Goal: Task Accomplishment & Management: Manage account settings

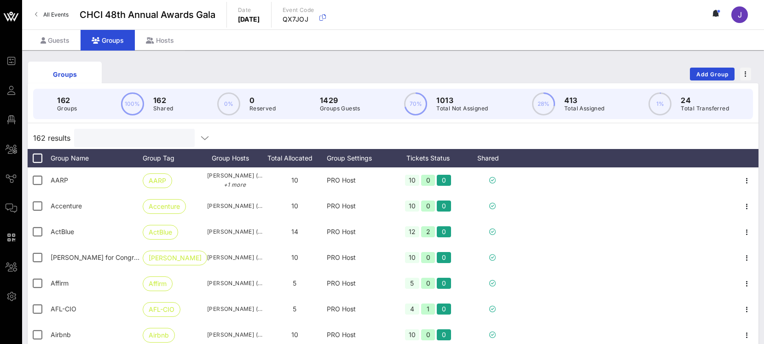
click at [136, 139] on input "text" at bounding box center [134, 138] width 108 height 12
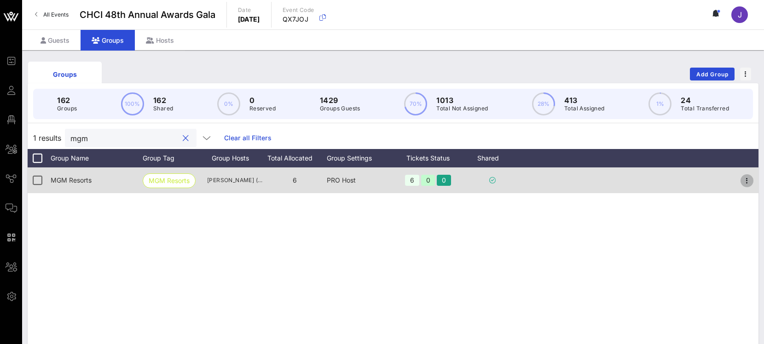
click at [746, 179] on icon "button" at bounding box center [747, 180] width 11 height 11
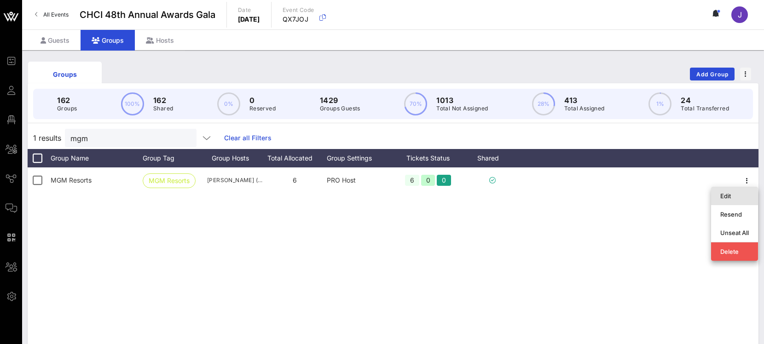
click at [735, 191] on div "Edit" at bounding box center [734, 196] width 29 height 15
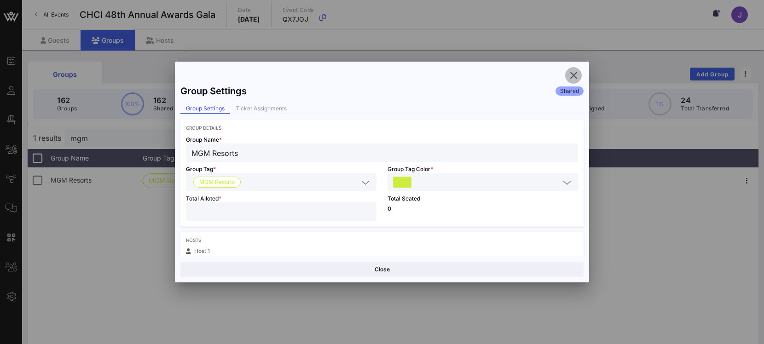
click at [573, 76] on icon "button" at bounding box center [573, 75] width 11 height 11
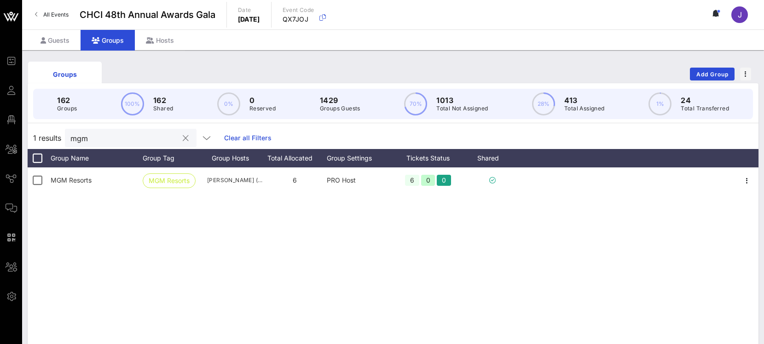
click at [80, 141] on input "mgm" at bounding box center [124, 138] width 108 height 12
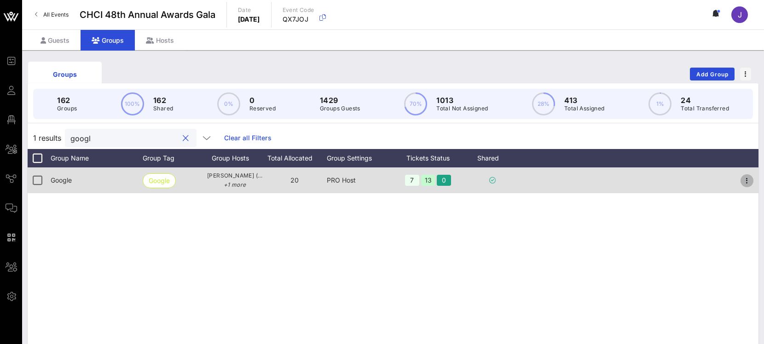
click at [752, 181] on icon "button" at bounding box center [747, 180] width 11 height 11
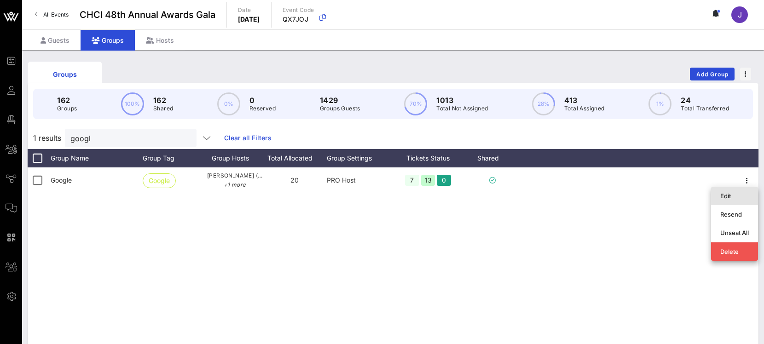
click at [727, 194] on div "Edit" at bounding box center [734, 195] width 29 height 7
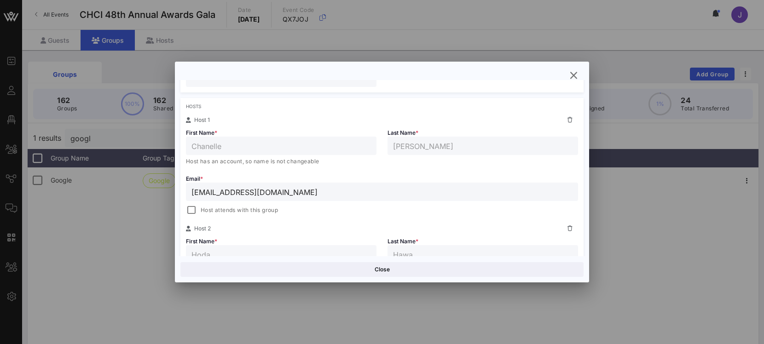
scroll to position [141, 0]
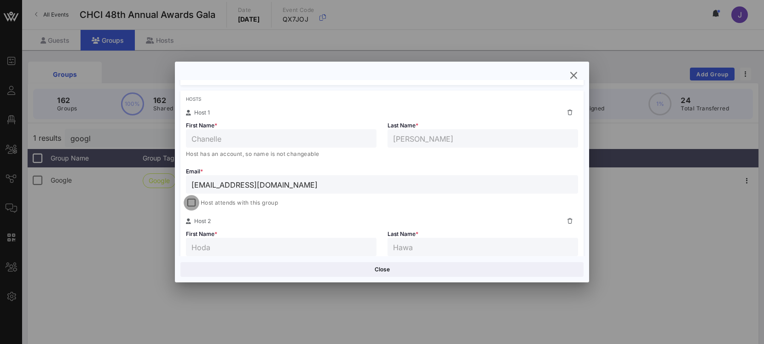
click at [196, 197] on div at bounding box center [191, 203] width 13 height 13
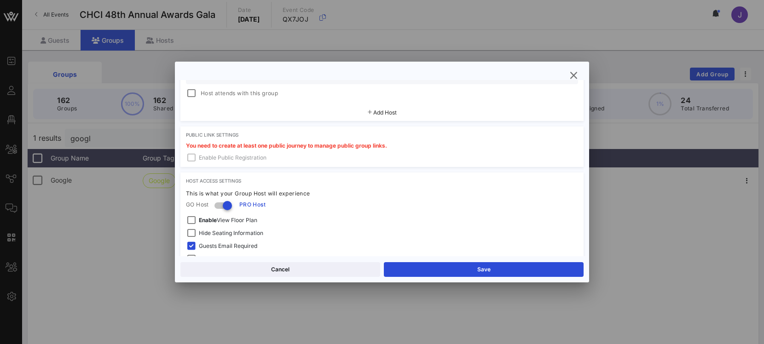
scroll to position [369, 0]
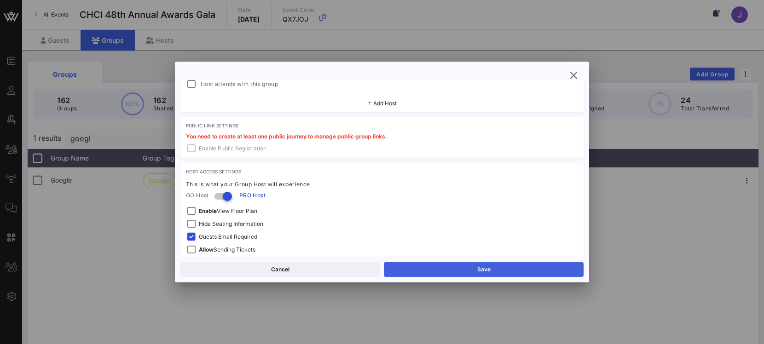
click at [405, 268] on button "Save" at bounding box center [484, 269] width 200 height 15
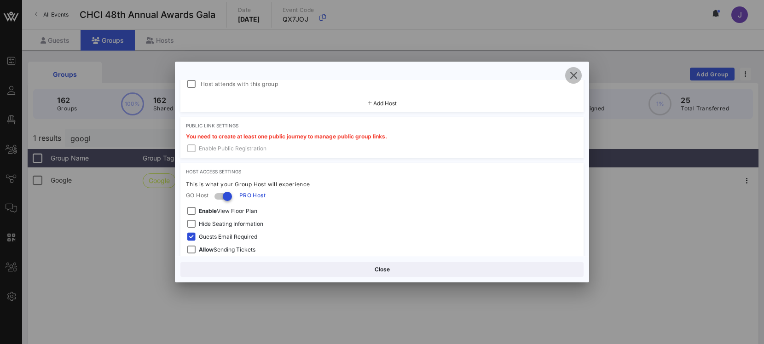
click at [579, 76] on icon "button" at bounding box center [573, 75] width 11 height 11
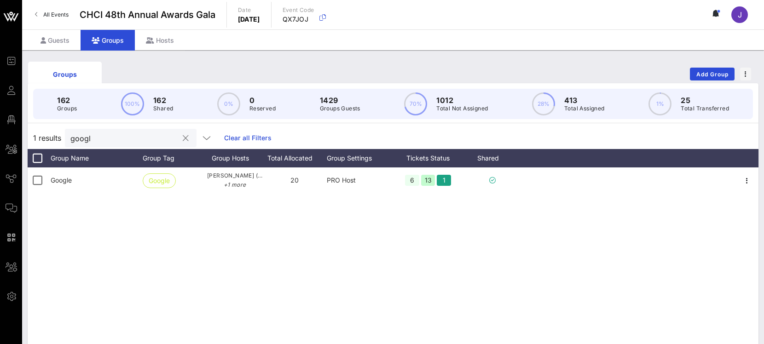
click at [81, 138] on input "googl" at bounding box center [124, 138] width 108 height 12
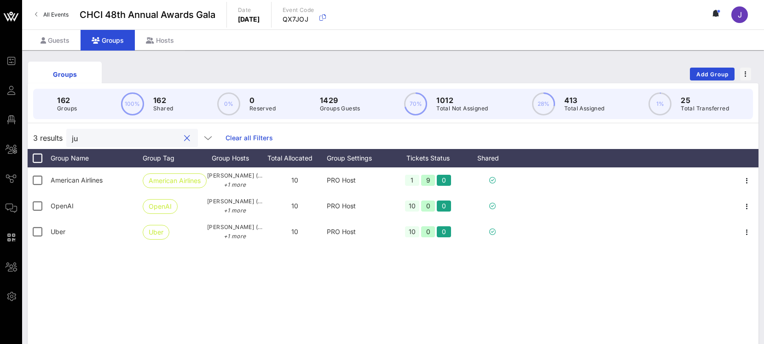
type input "j"
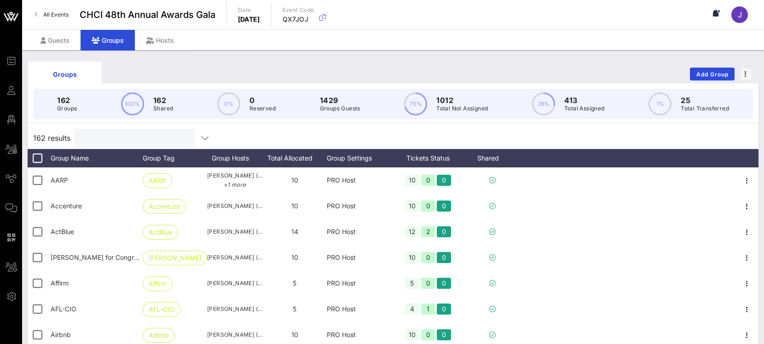
paste input "mailto:[EMAIL_ADDRESS][DOMAIN_NAME]"
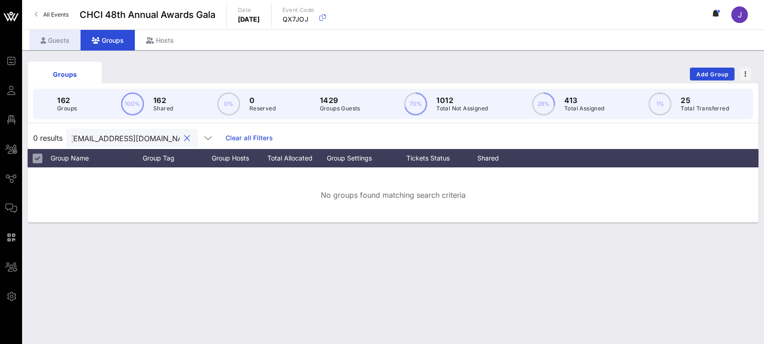
type input "mailto:[EMAIL_ADDRESS][DOMAIN_NAME]"
click at [70, 37] on div "Guests" at bounding box center [54, 40] width 51 height 21
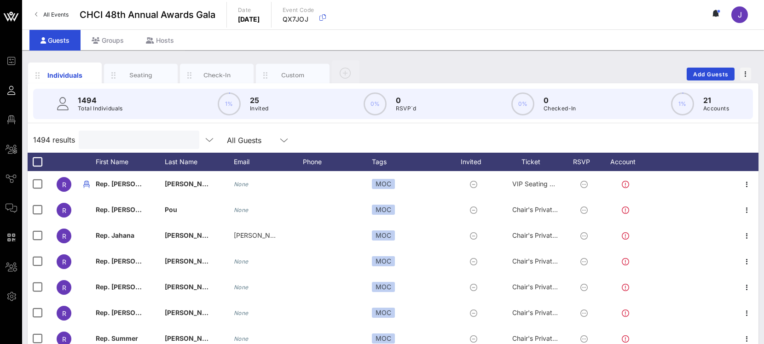
click at [119, 134] on input "text" at bounding box center [138, 140] width 108 height 12
paste input "mailto:[EMAIL_ADDRESS][DOMAIN_NAME]"
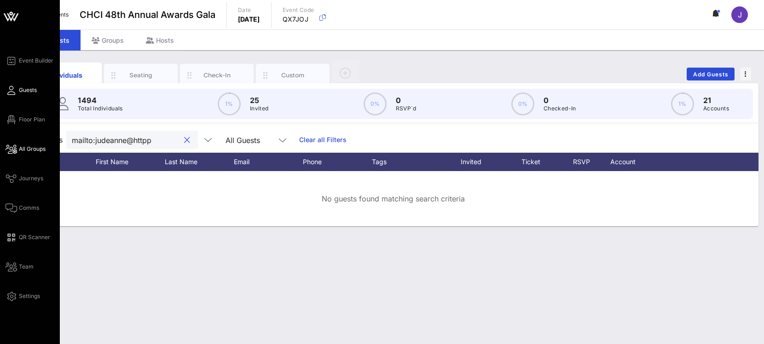
drag, startPoint x: 94, startPoint y: 140, endPoint x: 13, endPoint y: 152, distance: 82.3
click at [13, 152] on div "Event Builder Guests Floor Plan All Groups Journeys Comms QR Scanner Team Setti…" at bounding box center [382, 172] width 764 height 344
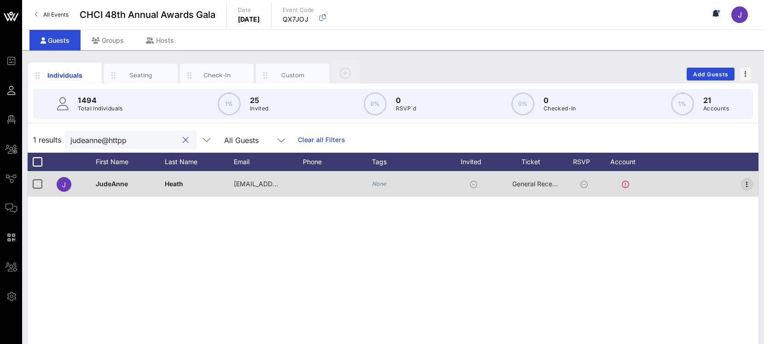
type input "judeanne@httpp"
click at [752, 185] on icon "button" at bounding box center [747, 184] width 11 height 11
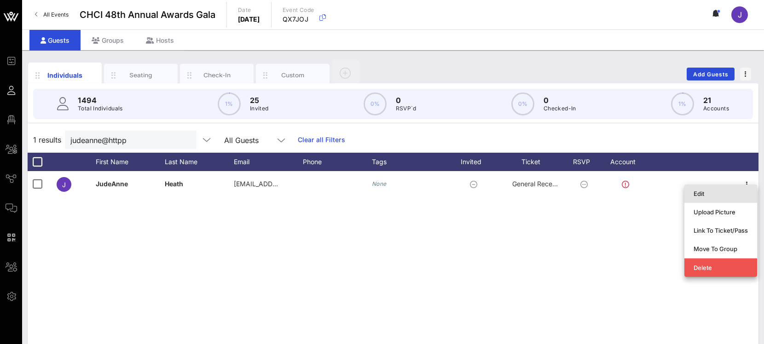
click at [730, 194] on div "Edit" at bounding box center [721, 193] width 54 height 7
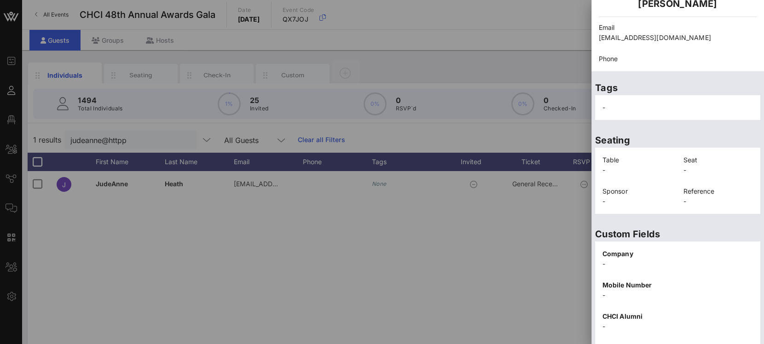
scroll to position [204, 0]
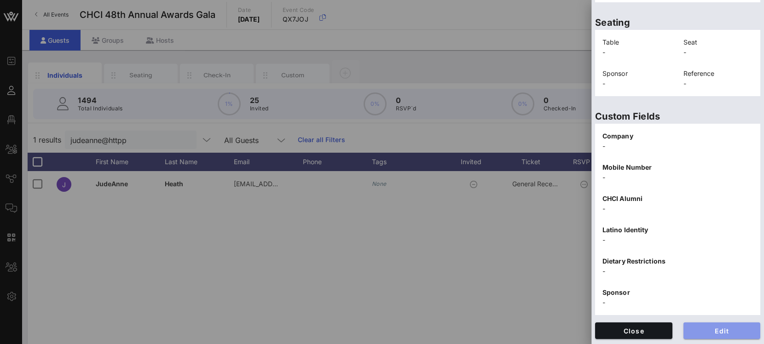
click at [705, 329] on span "Edit" at bounding box center [722, 331] width 63 height 8
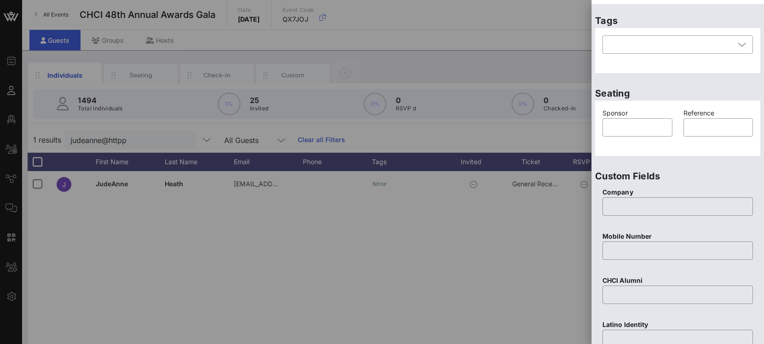
scroll to position [172, 0]
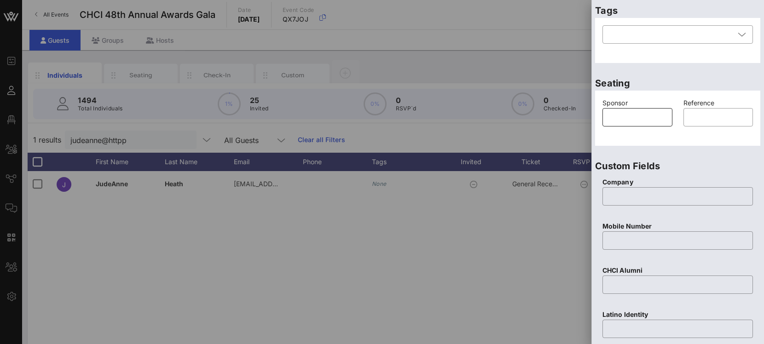
click at [649, 116] on input "text" at bounding box center [637, 117] width 59 height 15
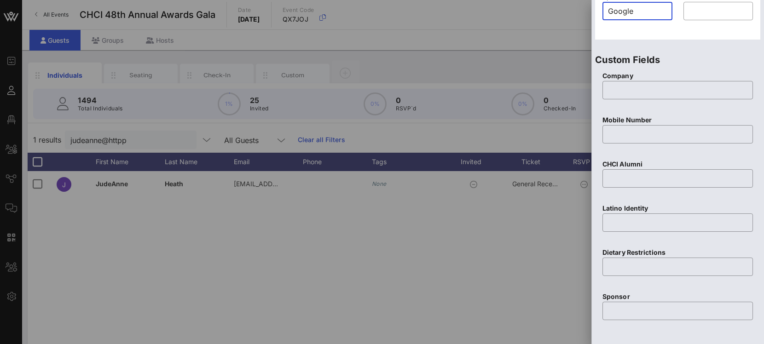
scroll to position [392, 0]
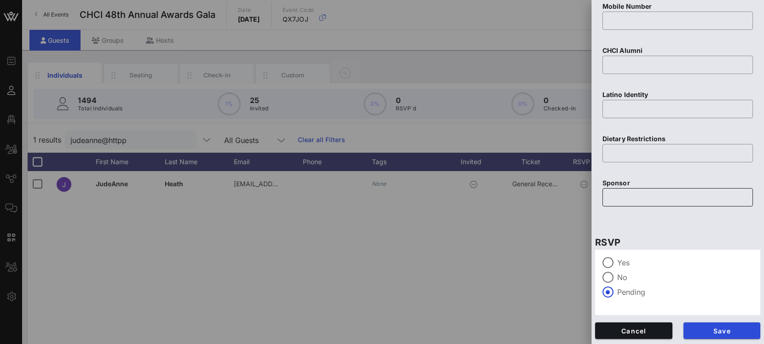
type input "Google"
click at [635, 205] on div at bounding box center [677, 197] width 139 height 18
type input "Google"
click at [700, 335] on button "Save" at bounding box center [722, 331] width 77 height 17
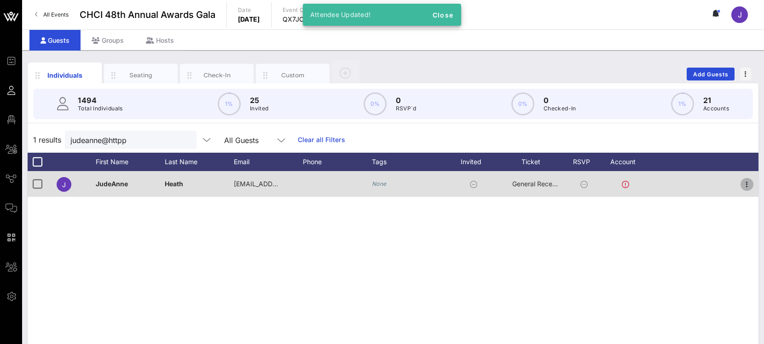
click at [745, 185] on icon "button" at bounding box center [747, 184] width 11 height 11
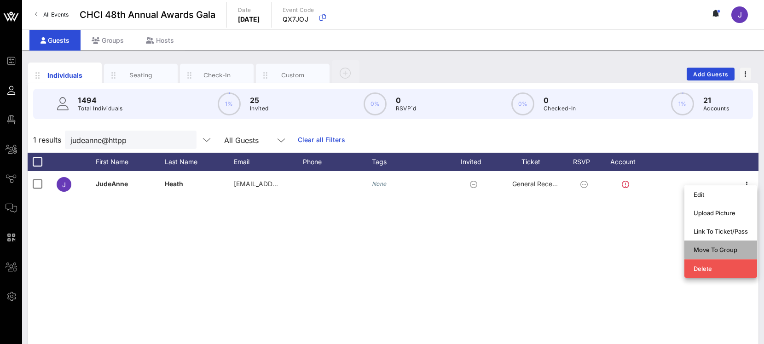
click at [701, 253] on div "Move To Group" at bounding box center [721, 249] width 54 height 7
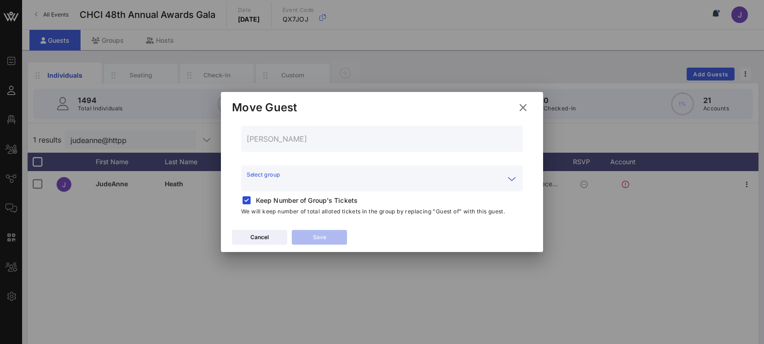
click at [324, 184] on input "Select group" at bounding box center [376, 184] width 258 height 15
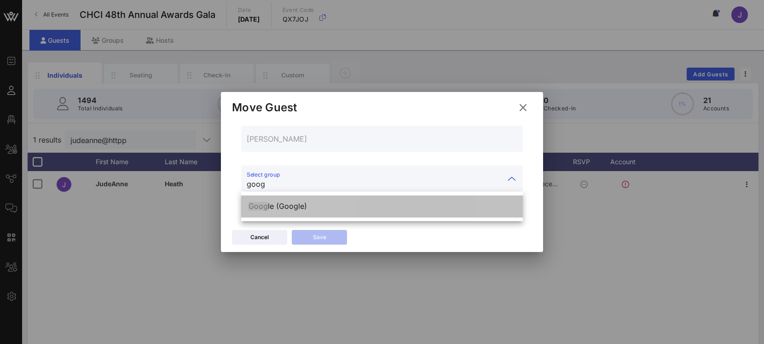
click at [273, 204] on div "Goog le (Google)" at bounding box center [382, 206] width 267 height 9
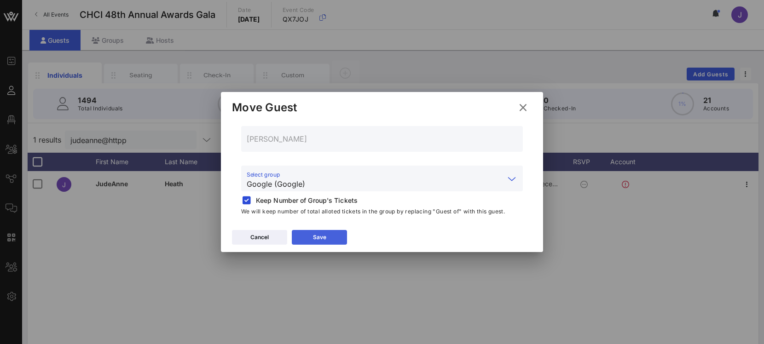
type input "Google (Google)"
click at [332, 234] on button "Save" at bounding box center [319, 237] width 55 height 15
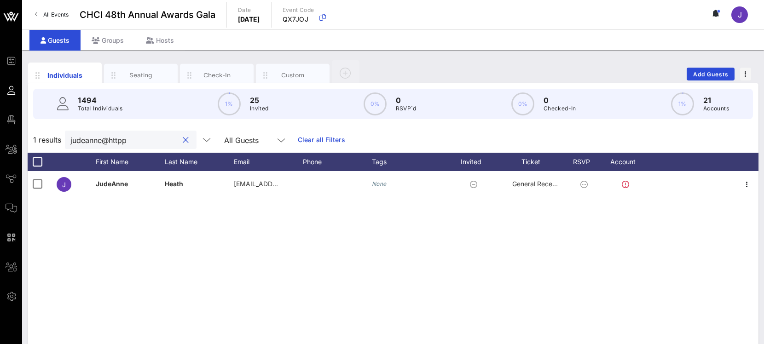
click at [133, 144] on input "judeanne@httpp" at bounding box center [124, 140] width 108 height 12
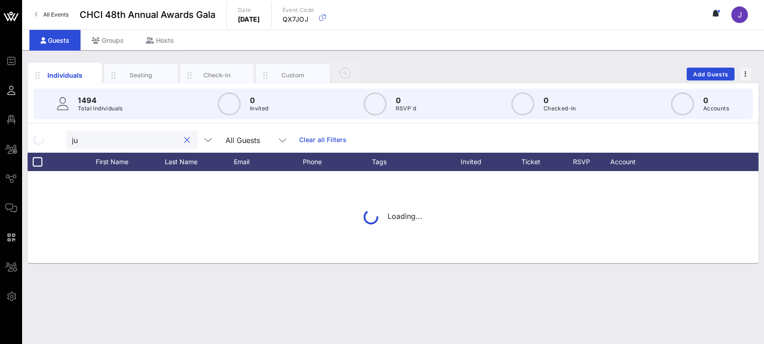
type input "j"
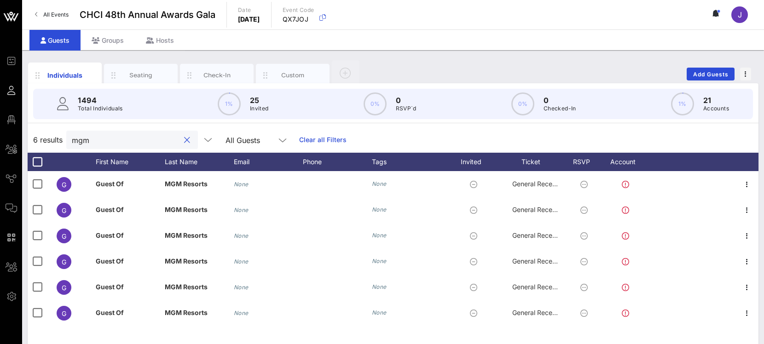
type input "mgm"
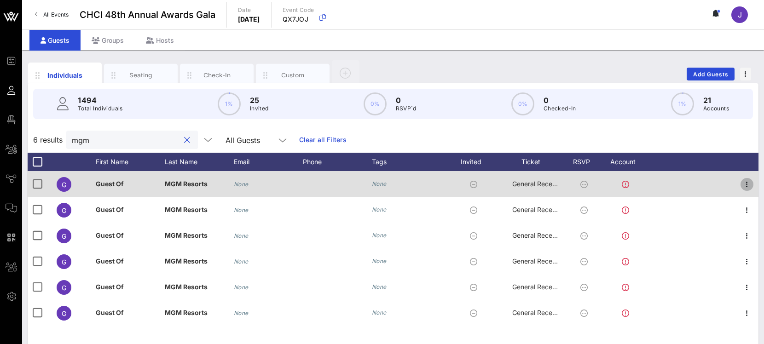
click at [746, 183] on icon "button" at bounding box center [747, 184] width 11 height 11
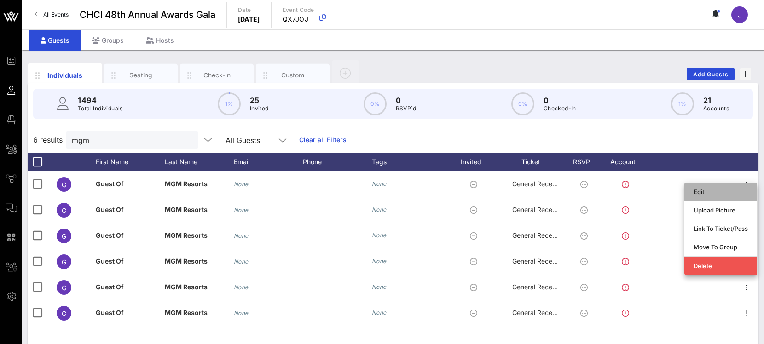
click at [735, 192] on div "Edit" at bounding box center [721, 191] width 54 height 7
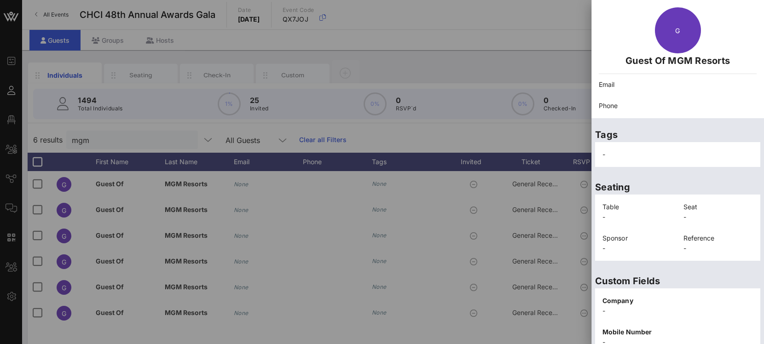
scroll to position [194, 0]
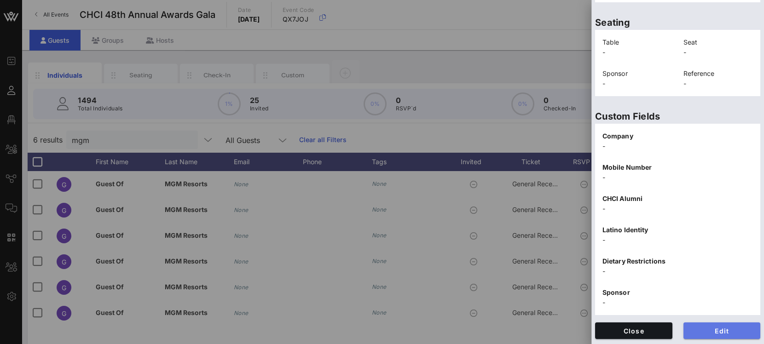
click at [726, 328] on span "Edit" at bounding box center [722, 331] width 63 height 8
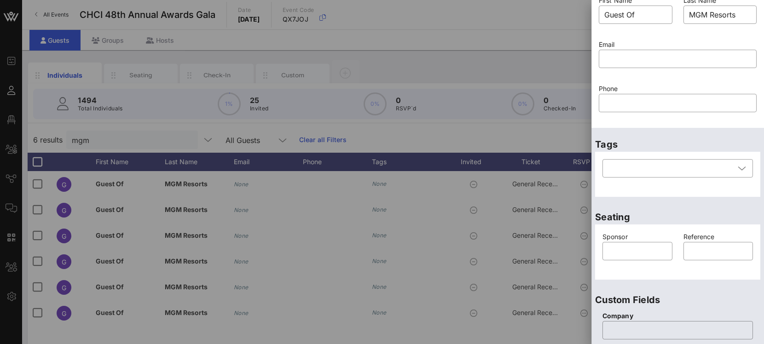
scroll to position [0, 0]
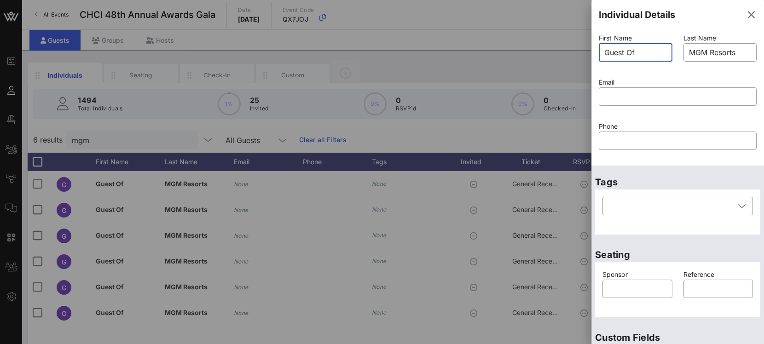
drag, startPoint x: 643, startPoint y: 57, endPoint x: 504, endPoint y: 57, distance: 138.1
click at [504, 57] on div "Event Builder Guests Floor Plan All Groups Journeys Comms QR Scanner Team Setti…" at bounding box center [382, 228] width 764 height 457
type input "[PERSON_NAME]"
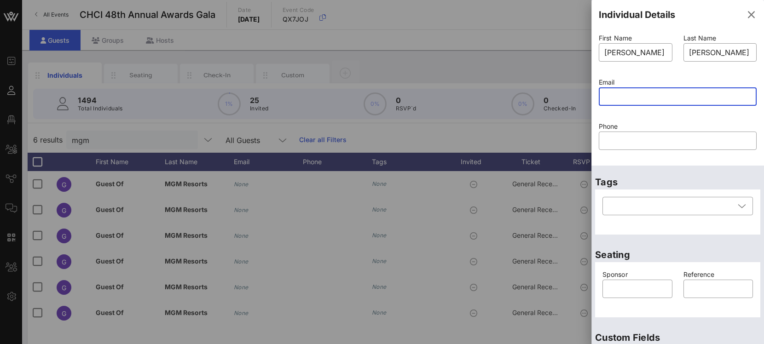
paste input "mailto:[EMAIL_ADDRESS][DOMAIN_NAME]"
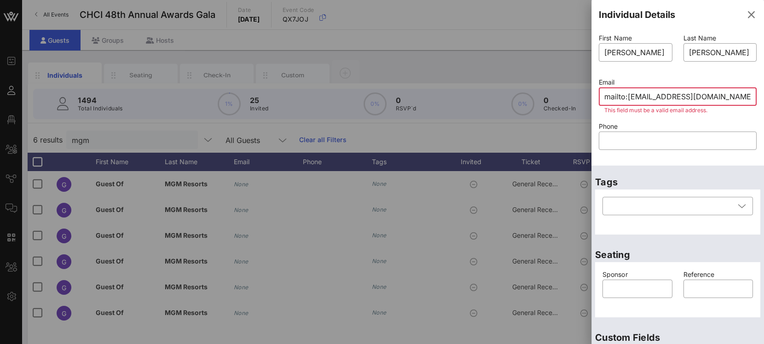
drag, startPoint x: 628, startPoint y: 98, endPoint x: 556, endPoint y: 82, distance: 73.6
click at [556, 82] on div "Event Builder Guests Floor Plan All Groups Journeys Comms QR Scanner Team Setti…" at bounding box center [382, 228] width 764 height 457
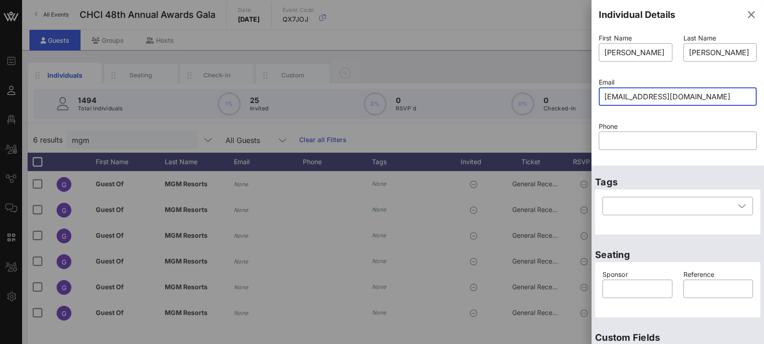
type input "[EMAIL_ADDRESS][DOMAIN_NAME]"
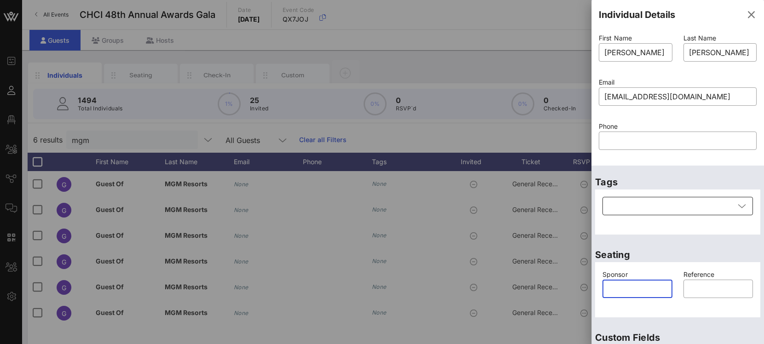
click at [707, 208] on div at bounding box center [671, 206] width 127 height 18
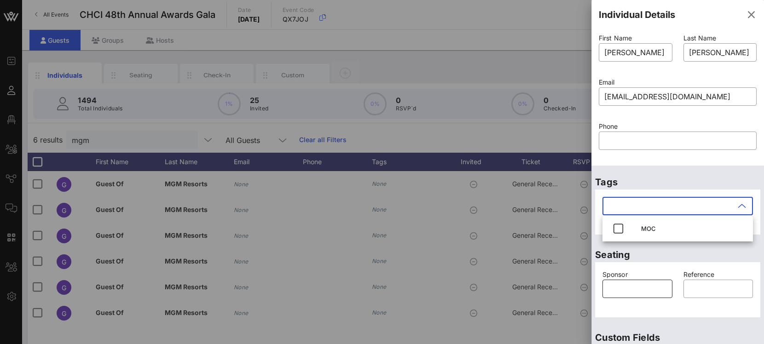
click at [637, 287] on input "text" at bounding box center [637, 289] width 59 height 15
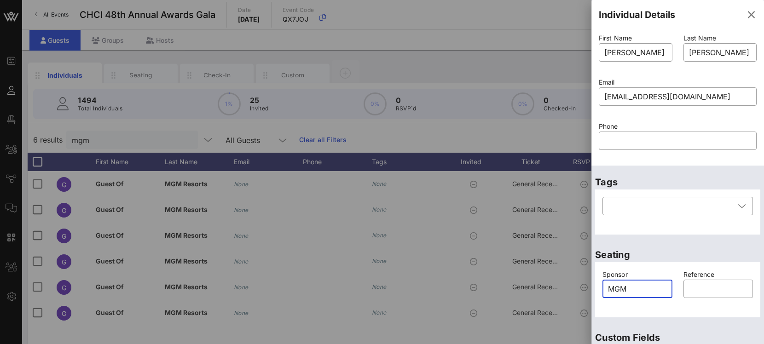
type input "MGM"
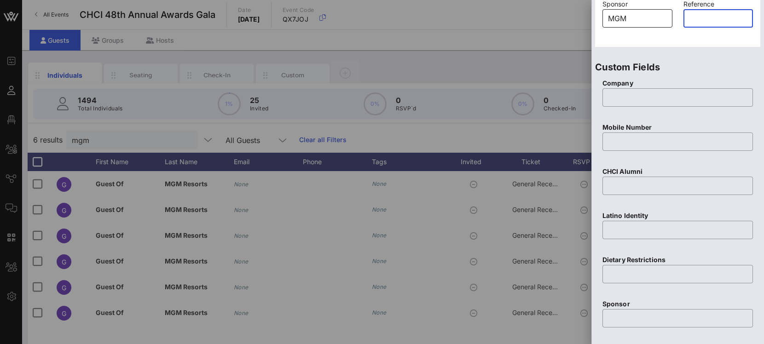
scroll to position [282, 0]
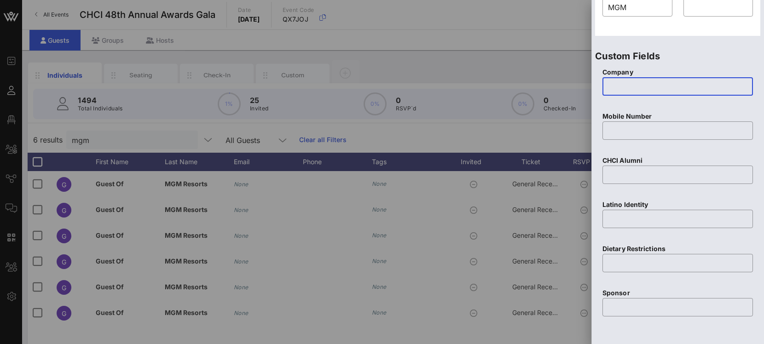
click at [676, 82] on input "text" at bounding box center [677, 86] width 139 height 15
type input "MGM Resorts"
click at [648, 174] on input "text" at bounding box center [677, 175] width 139 height 15
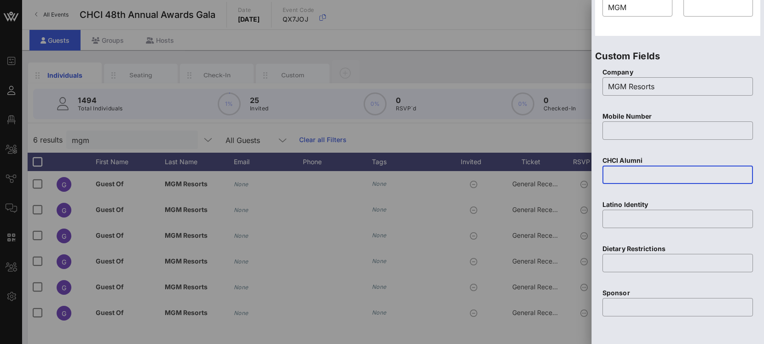
click at [648, 174] on input "text" at bounding box center [677, 175] width 139 height 15
type input "No"
type input "Not Sure"
type input "None"
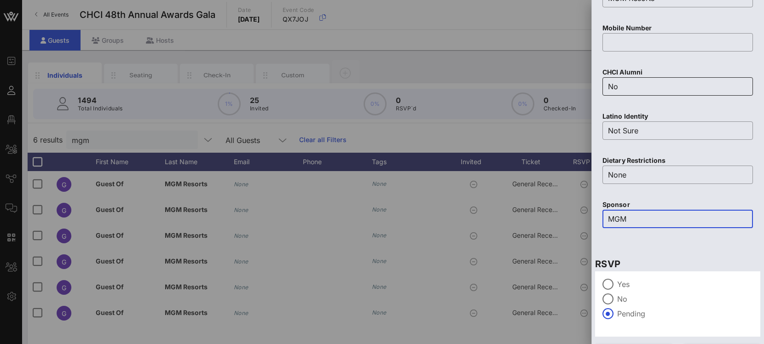
scroll to position [392, 0]
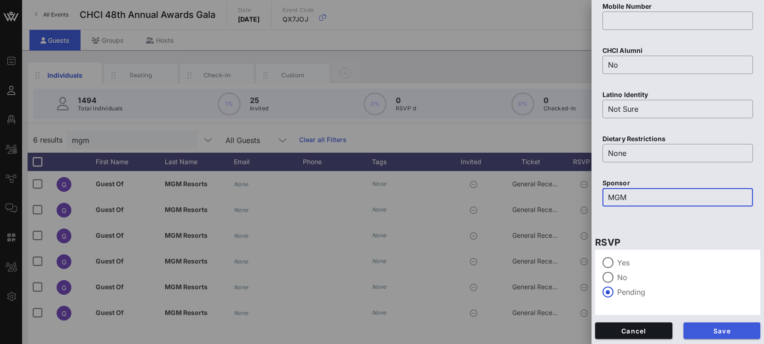
type input "MGM"
click at [710, 334] on button "Save" at bounding box center [722, 331] width 77 height 17
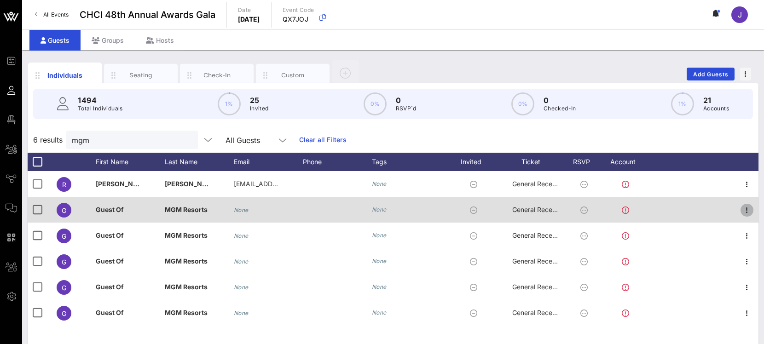
click at [745, 207] on icon "button" at bounding box center [747, 210] width 11 height 11
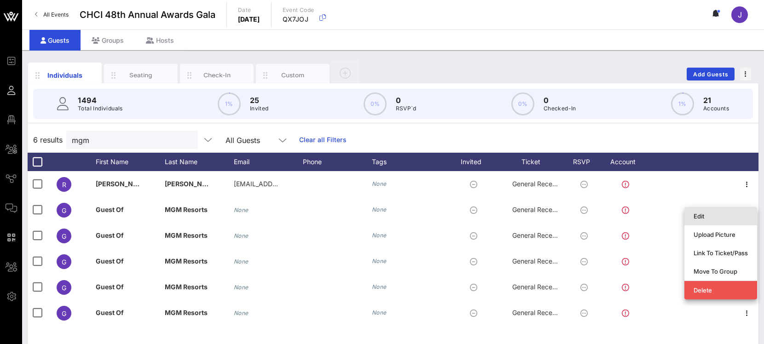
click at [704, 222] on div "Edit" at bounding box center [721, 216] width 54 height 15
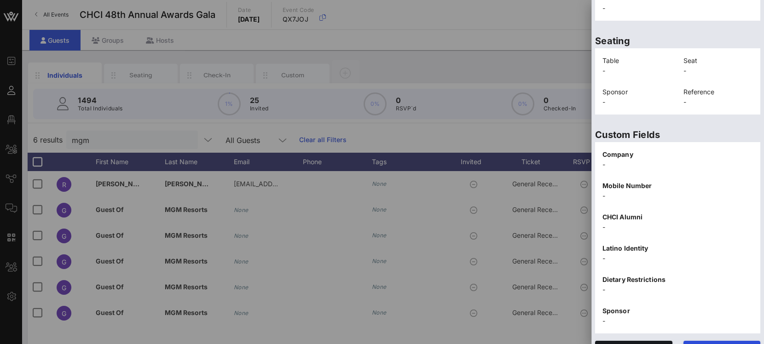
scroll to position [194, 0]
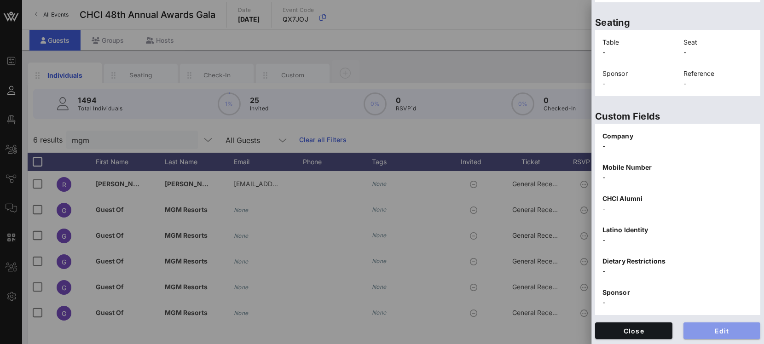
click at [703, 326] on button "Edit" at bounding box center [722, 331] width 77 height 17
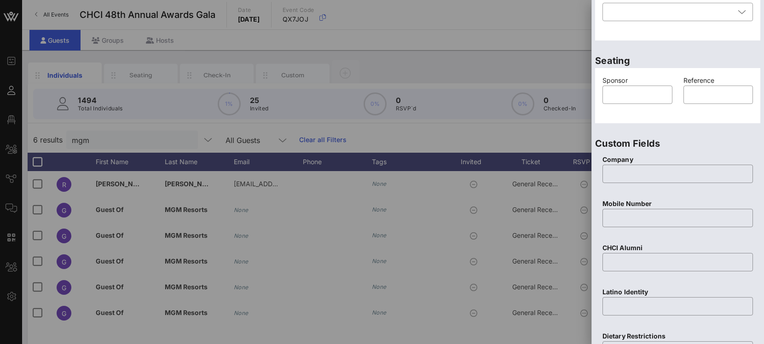
scroll to position [0, 0]
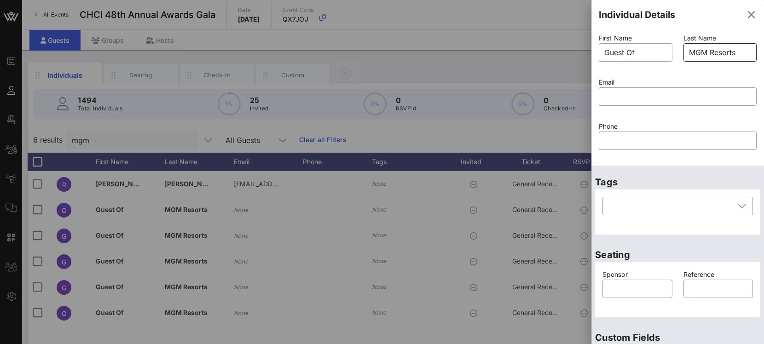
click at [707, 52] on input "MGM Resorts" at bounding box center [720, 52] width 63 height 15
drag, startPoint x: 742, startPoint y: 51, endPoint x: 623, endPoint y: 45, distance: 118.9
click at [623, 45] on div "First Name ​ Guest Of Last Name ​ MGM Resorts Email ​ Phone ​" at bounding box center [677, 97] width 169 height 133
type input "[PERSON_NAME]"
type input "MGM"
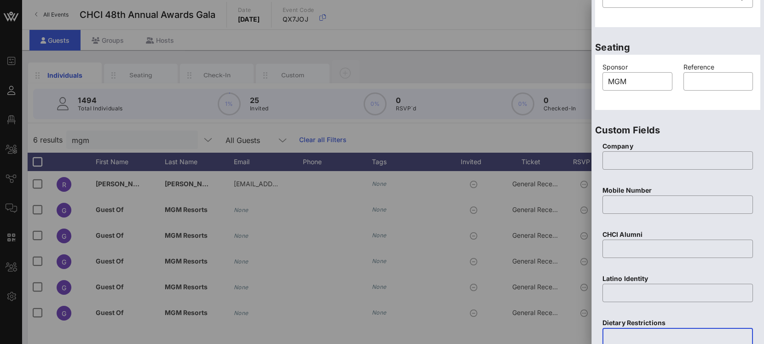
scroll to position [392, 0]
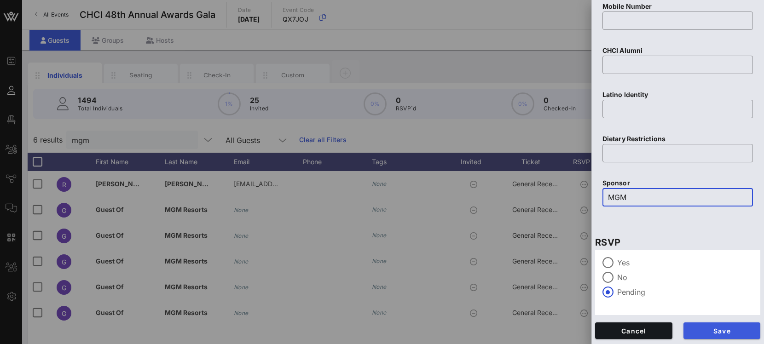
type input "MGM"
click at [695, 325] on button "Save" at bounding box center [722, 331] width 77 height 17
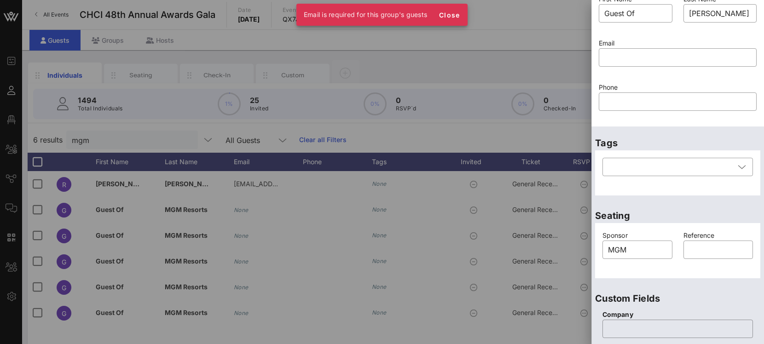
scroll to position [0, 0]
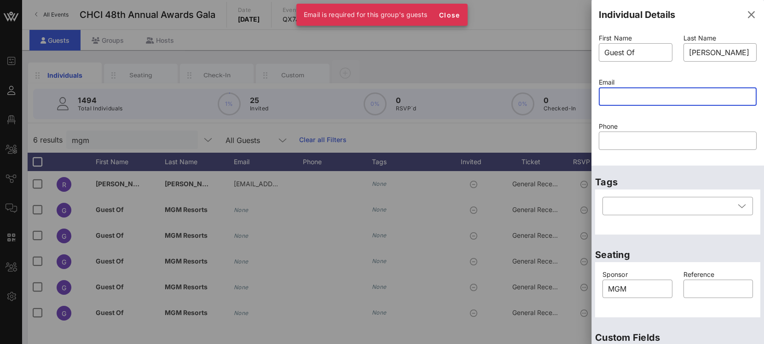
click at [643, 92] on input "text" at bounding box center [677, 96] width 147 height 15
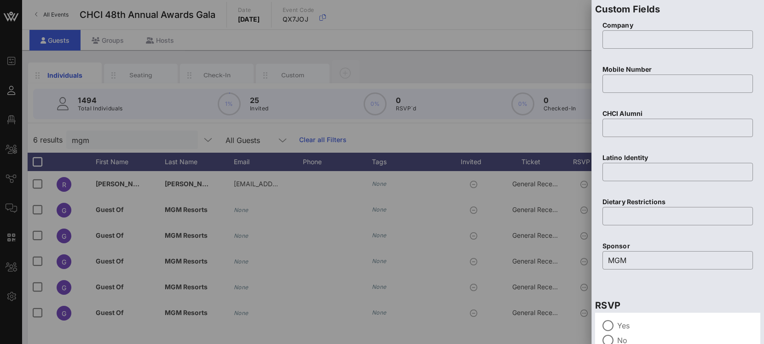
scroll to position [392, 0]
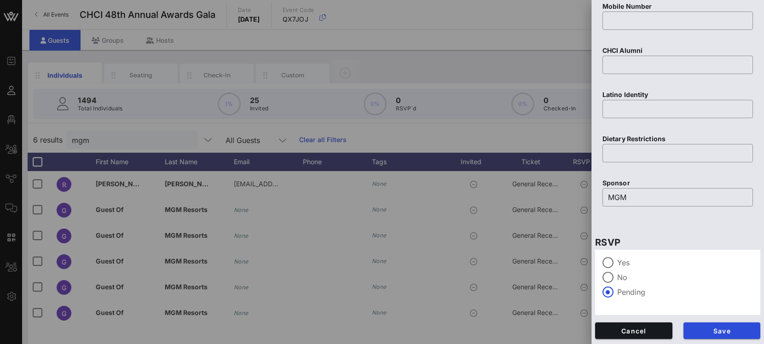
type input "[EMAIL_ADDRESS][DOMAIN_NAME]"
click at [711, 340] on div "Save" at bounding box center [722, 331] width 88 height 28
click at [712, 336] on button "Save" at bounding box center [722, 331] width 77 height 17
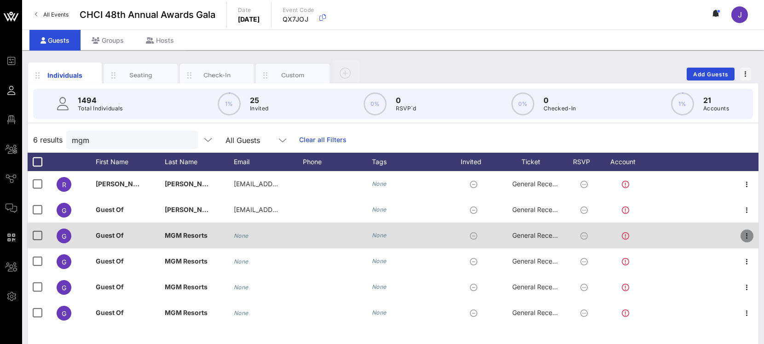
click at [750, 234] on icon "button" at bounding box center [747, 236] width 11 height 11
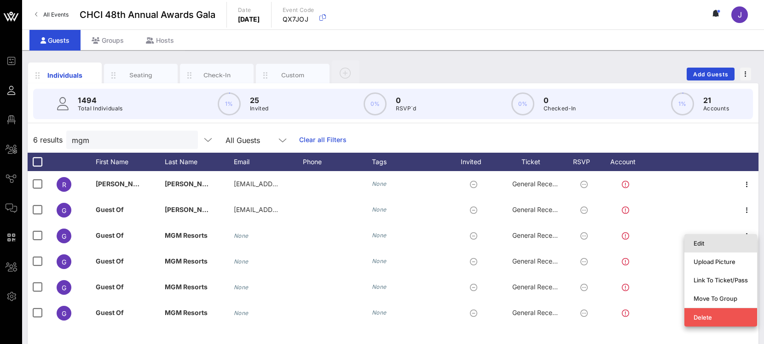
click at [723, 245] on div "Edit" at bounding box center [721, 243] width 54 height 7
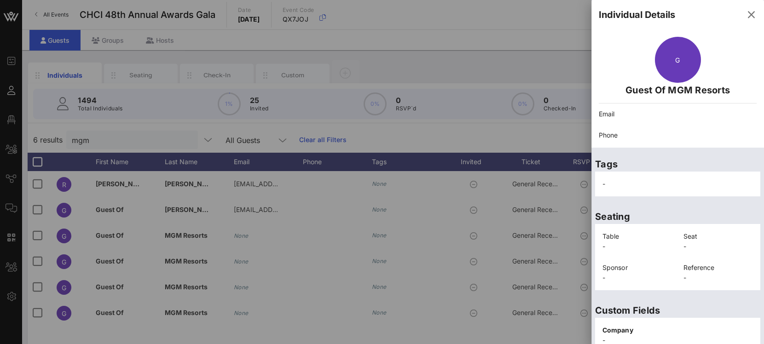
scroll to position [194, 0]
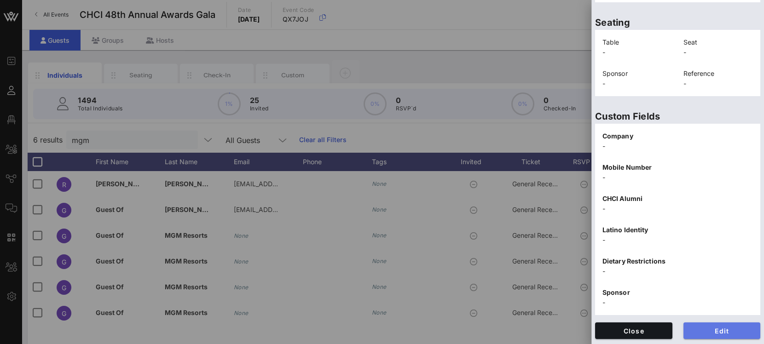
click at [713, 333] on span "Edit" at bounding box center [722, 331] width 63 height 8
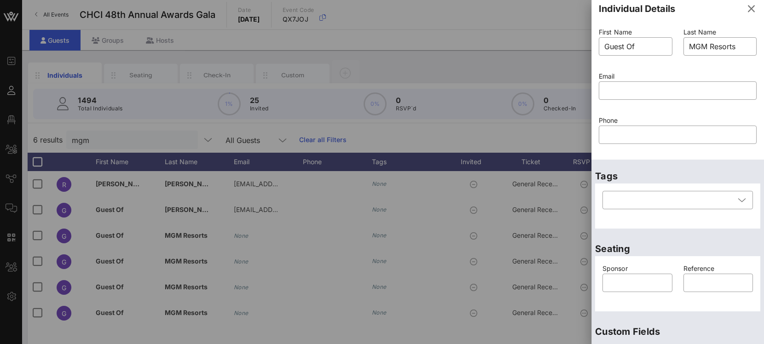
scroll to position [0, 0]
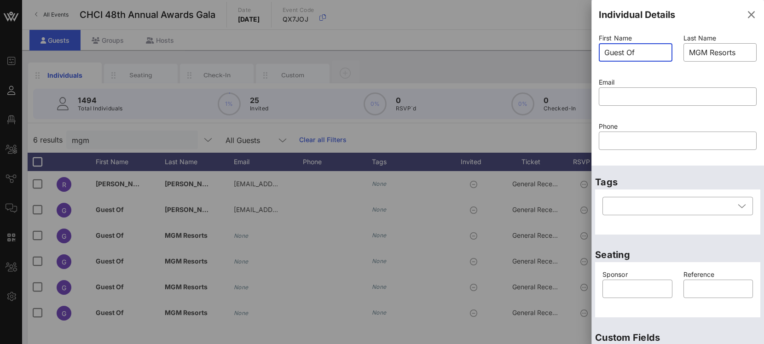
drag, startPoint x: 607, startPoint y: 50, endPoint x: 494, endPoint y: 42, distance: 113.0
click at [494, 42] on div "Event Builder Guests Floor Plan All Groups Journeys Comms QR Scanner Team Setti…" at bounding box center [382, 228] width 764 height 457
type input "[PERSON_NAME]"
type input "MGM"
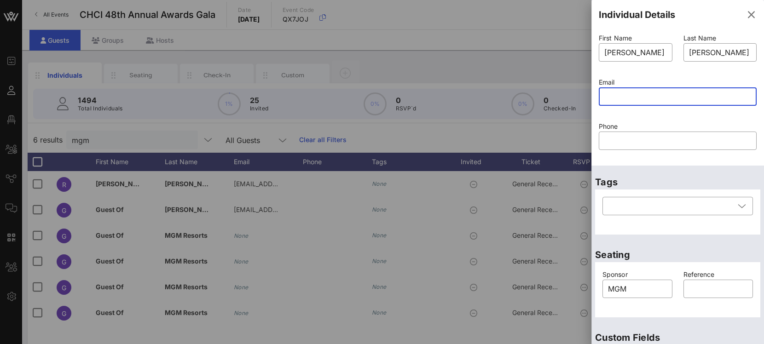
click at [646, 99] on input "text" at bounding box center [677, 96] width 147 height 15
paste input "mailto:[EMAIL_ADDRESS][DOMAIN_NAME]"
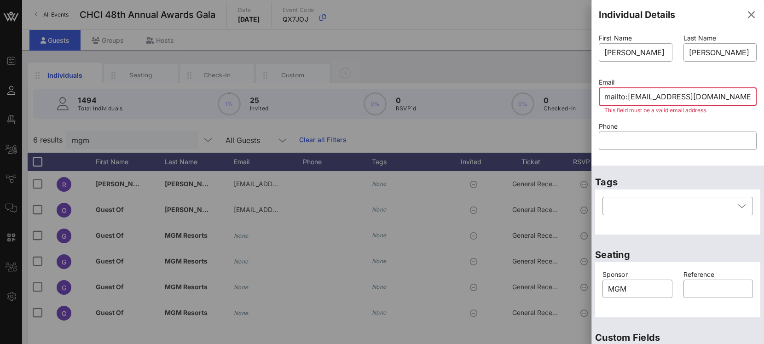
drag, startPoint x: 623, startPoint y: 100, endPoint x: 549, endPoint y: 93, distance: 74.4
click at [549, 93] on div "Event Builder Guests Floor Plan All Groups Journeys Comms QR Scanner Team Setti…" at bounding box center [382, 228] width 764 height 457
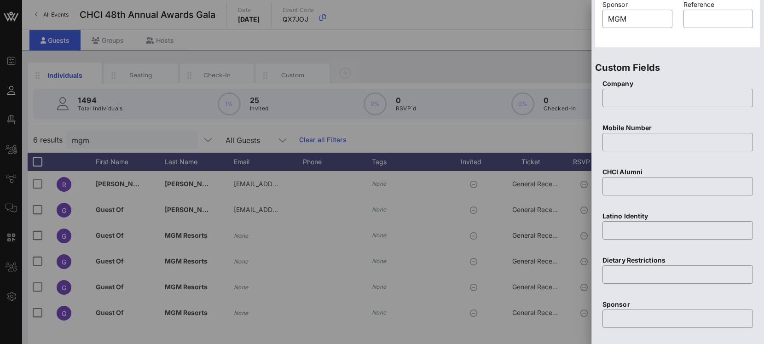
scroll to position [392, 0]
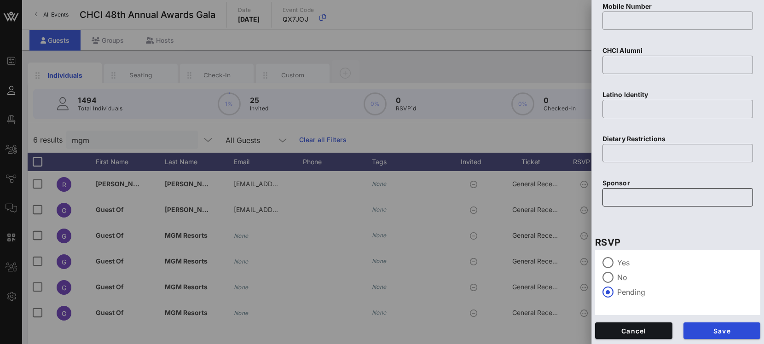
type input "[EMAIL_ADDRESS][DOMAIN_NAME]"
click at [637, 192] on input "text" at bounding box center [677, 197] width 139 height 15
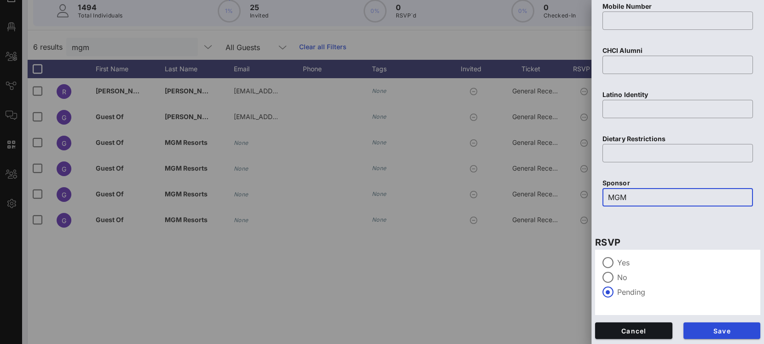
scroll to position [95, 0]
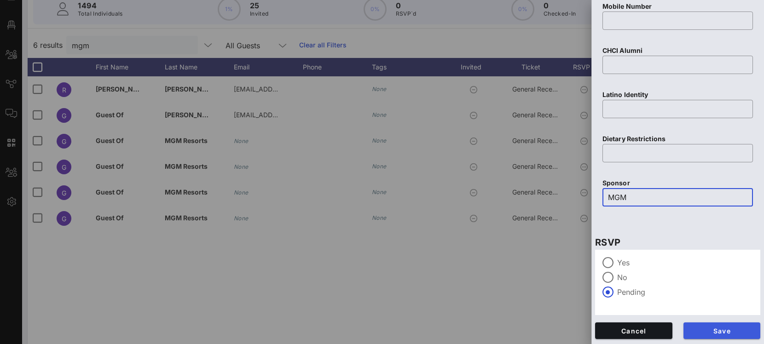
type input "MGM"
click at [707, 328] on span "Save" at bounding box center [722, 331] width 63 height 8
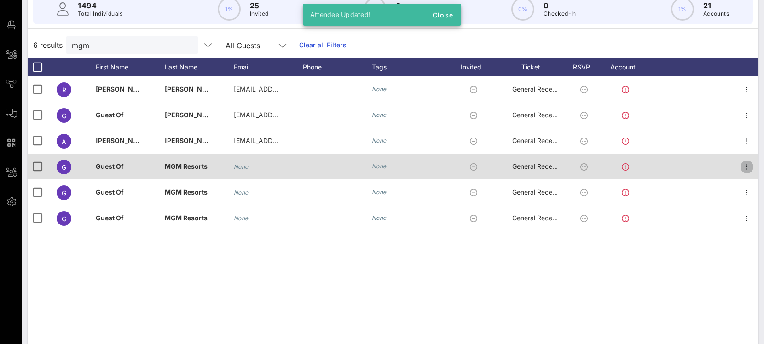
click at [747, 168] on icon "button" at bounding box center [747, 167] width 11 height 11
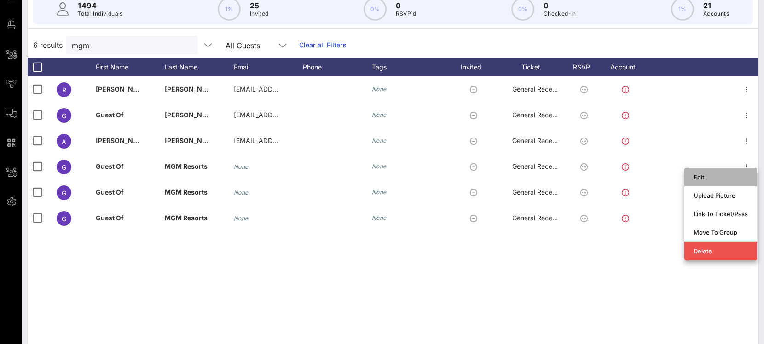
click at [724, 180] on div "Edit" at bounding box center [721, 177] width 54 height 7
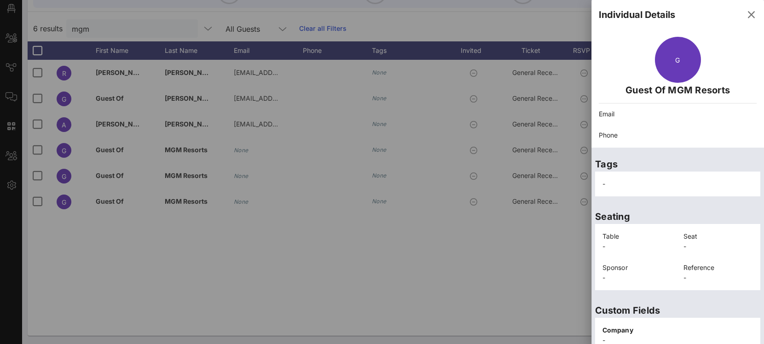
scroll to position [194, 0]
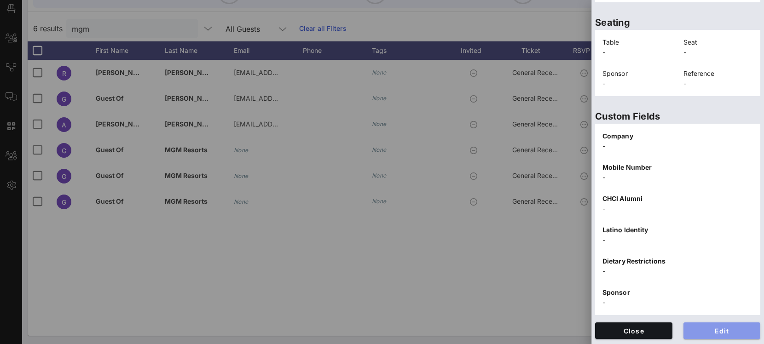
click at [710, 335] on button "Edit" at bounding box center [722, 331] width 77 height 17
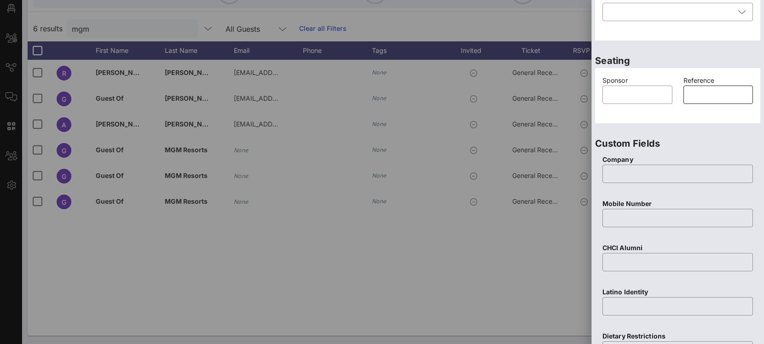
scroll to position [0, 0]
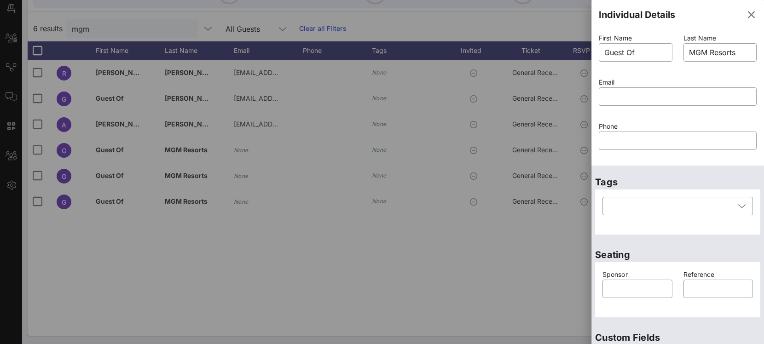
drag, startPoint x: 687, startPoint y: 51, endPoint x: 773, endPoint y: 57, distance: 86.2
click at [764, 57] on html "Event Builder Guests Floor Plan All Groups Journeys Comms QR Scanner Team Setti…" at bounding box center [382, 61] width 764 height 344
drag, startPoint x: 738, startPoint y: 49, endPoint x: 691, endPoint y: 42, distance: 47.5
click at [691, 42] on div "Last Name ​ MGM Resorts" at bounding box center [720, 53] width 85 height 44
type input "[PERSON_NAME]"
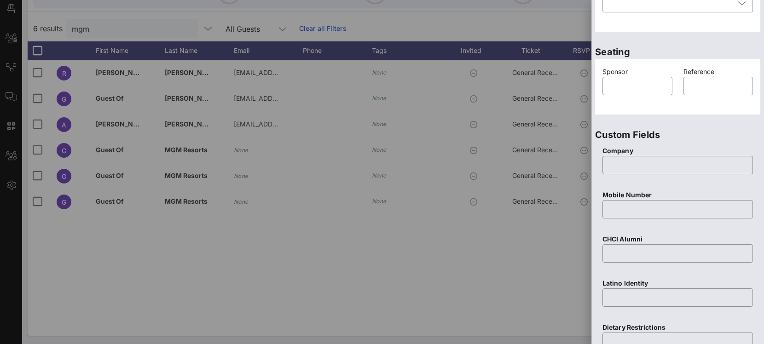
scroll to position [222, 0]
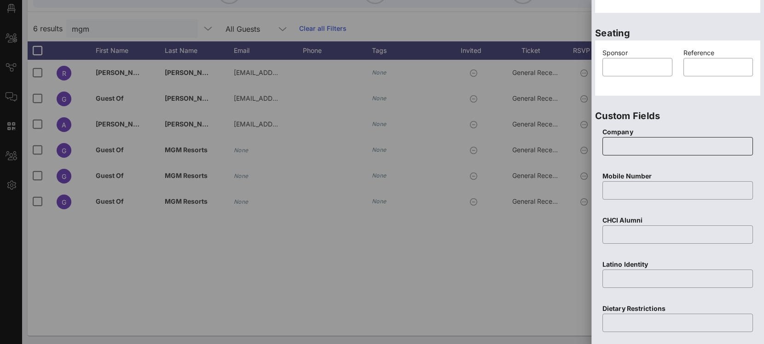
type input "[EMAIL_ADDRESS][DOMAIN_NAME]"
click at [654, 153] on div at bounding box center [677, 146] width 139 height 18
type input "MGM"
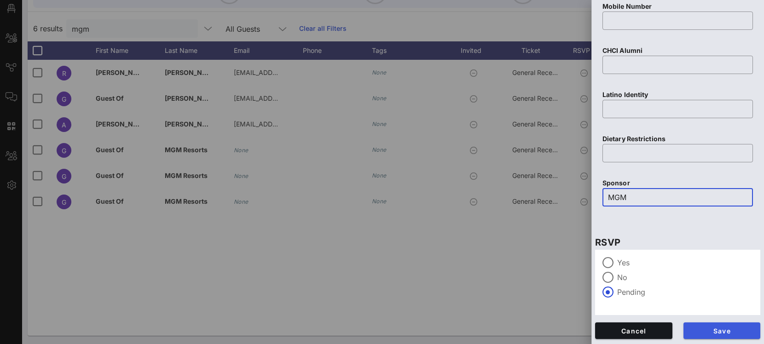
type input "MGM"
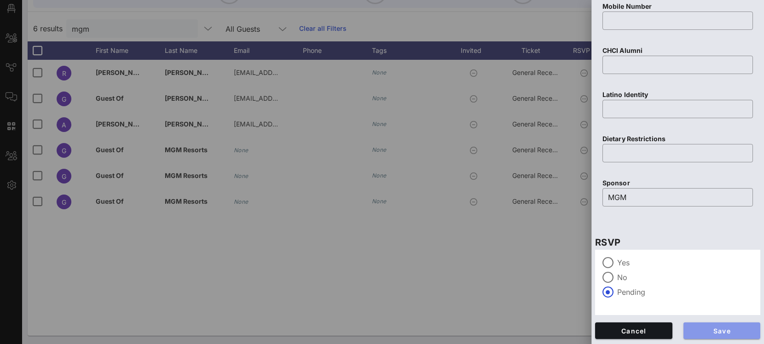
click at [693, 331] on span "Save" at bounding box center [722, 331] width 63 height 8
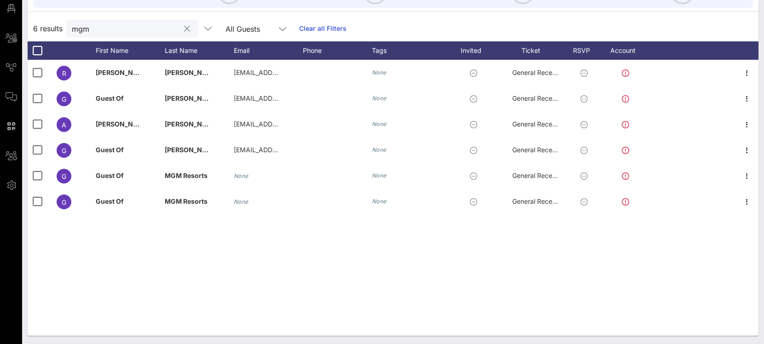
click at [101, 29] on input "mgm" at bounding box center [126, 29] width 108 height 12
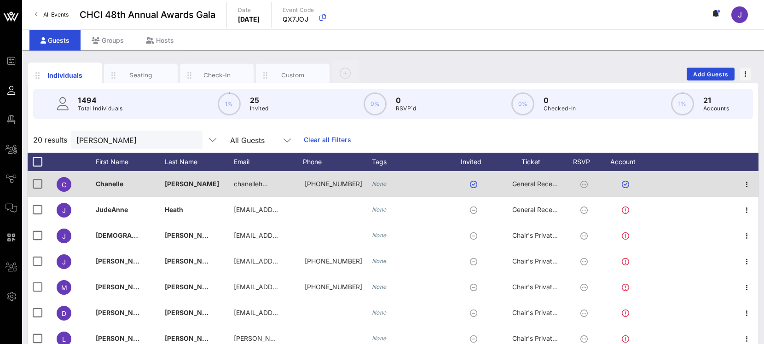
click at [531, 182] on span "General Reception" at bounding box center [539, 184] width 55 height 8
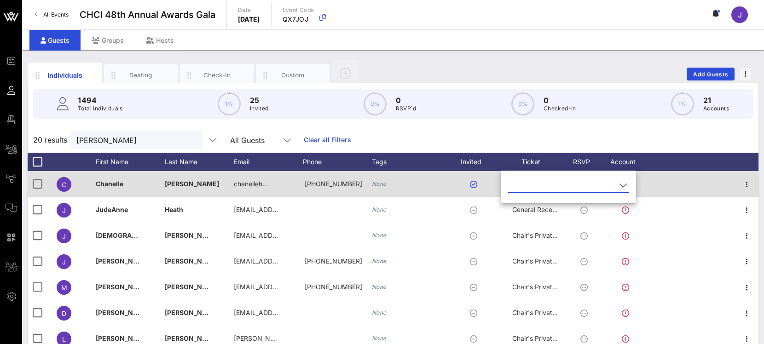
click at [531, 182] on input "text" at bounding box center [562, 185] width 108 height 15
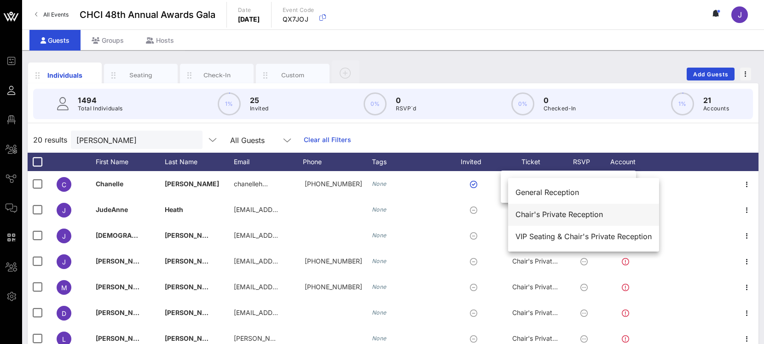
click at [527, 220] on div "Chair's Private Reception" at bounding box center [584, 215] width 136 height 20
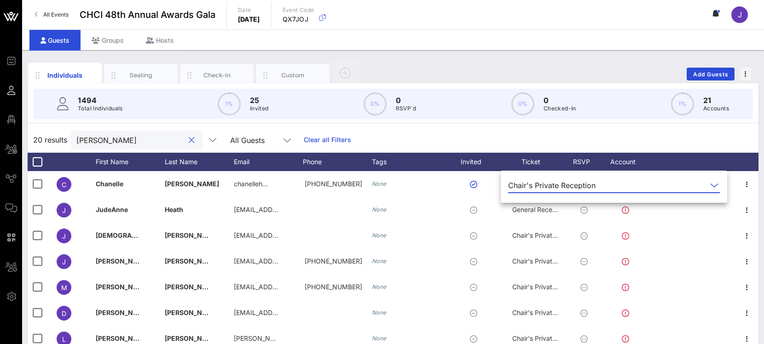
click at [92, 141] on input "[PERSON_NAME]" at bounding box center [130, 140] width 108 height 12
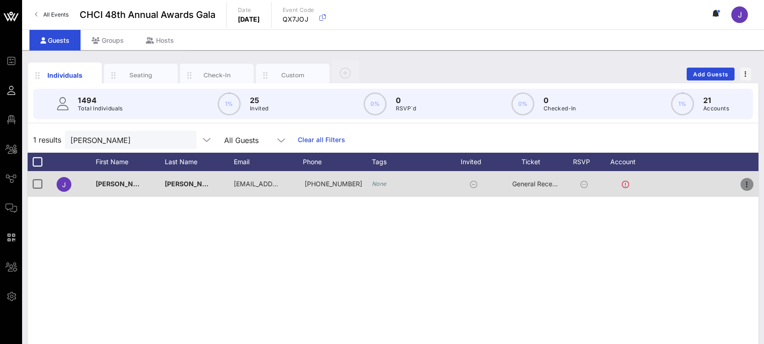
click at [746, 182] on icon "button" at bounding box center [747, 184] width 11 height 11
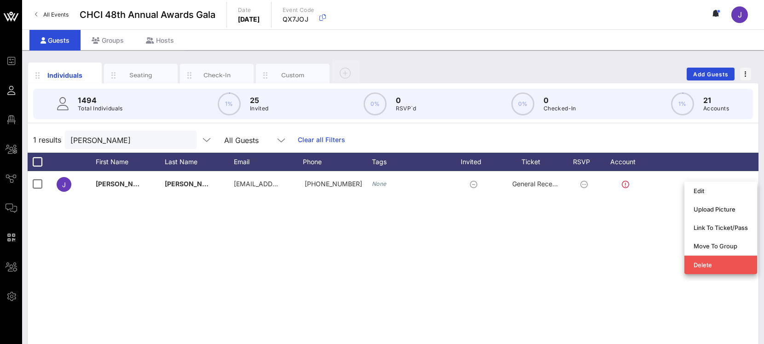
click at [658, 226] on div "J [PERSON_NAME] [EMAIL_ADDRESS][DOMAIN_NAME] [PHONE_NUMBER] None General Recept…" at bounding box center [393, 309] width 731 height 276
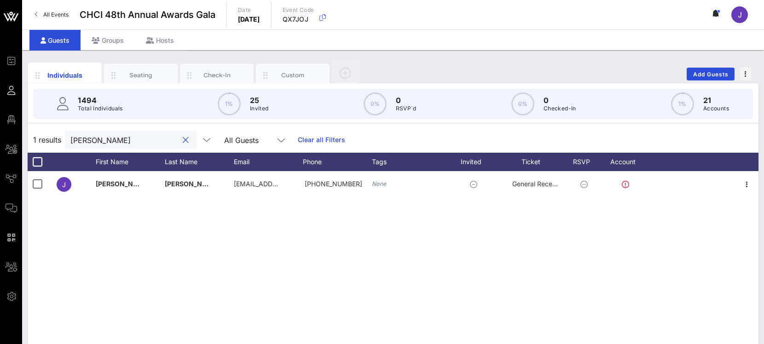
click at [89, 145] on input "[PERSON_NAME]" at bounding box center [124, 140] width 108 height 12
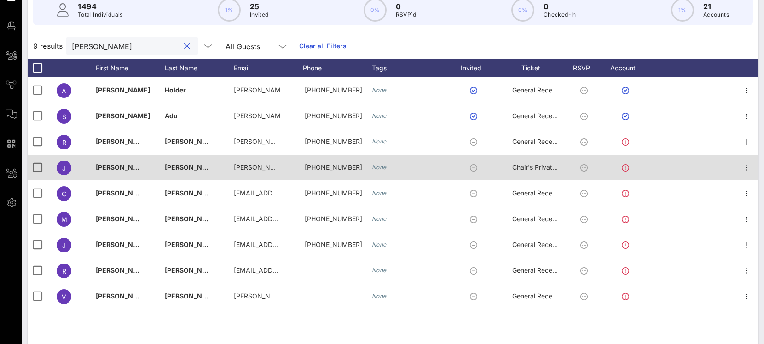
scroll to position [98, 0]
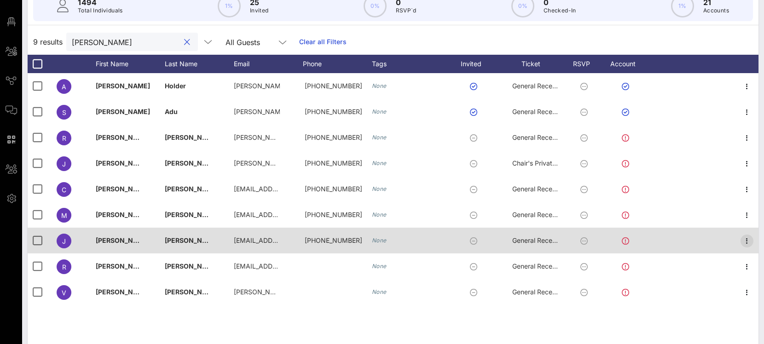
type input "[PERSON_NAME]"
click at [749, 238] on icon "button" at bounding box center [747, 241] width 11 height 11
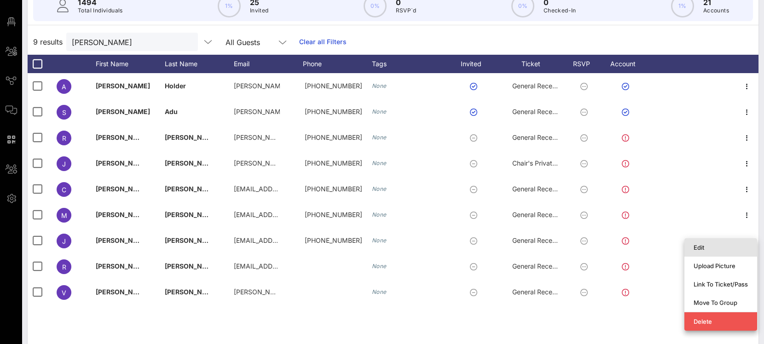
click at [736, 246] on div "Edit" at bounding box center [721, 247] width 54 height 7
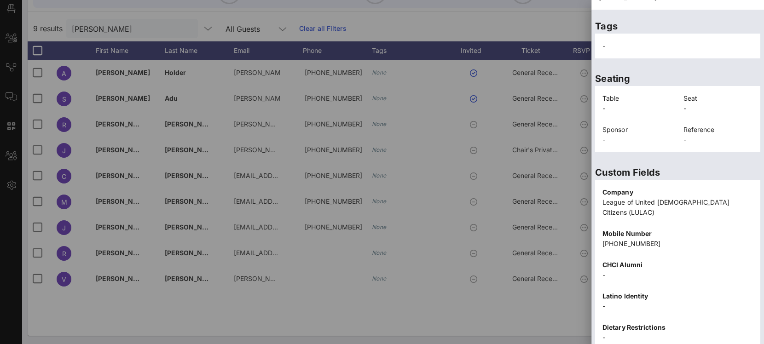
scroll to position [225, 0]
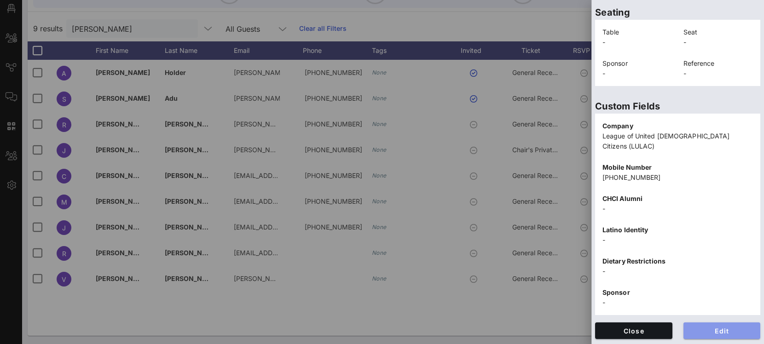
click at [712, 330] on span "Edit" at bounding box center [722, 331] width 63 height 8
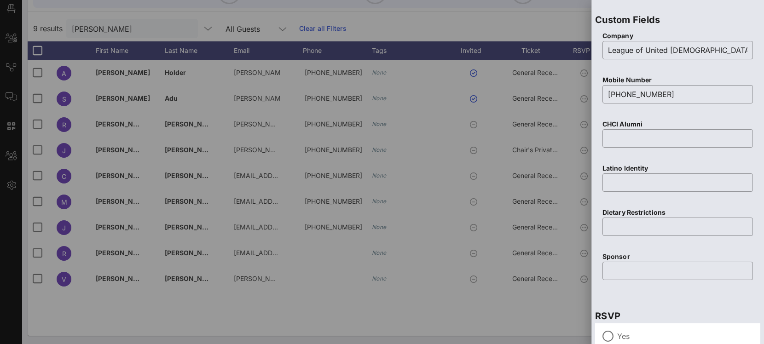
scroll to position [392, 0]
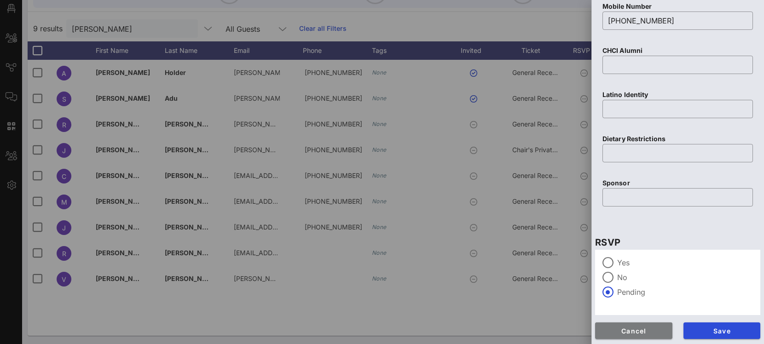
click at [646, 330] on span "Cancel" at bounding box center [634, 331] width 63 height 8
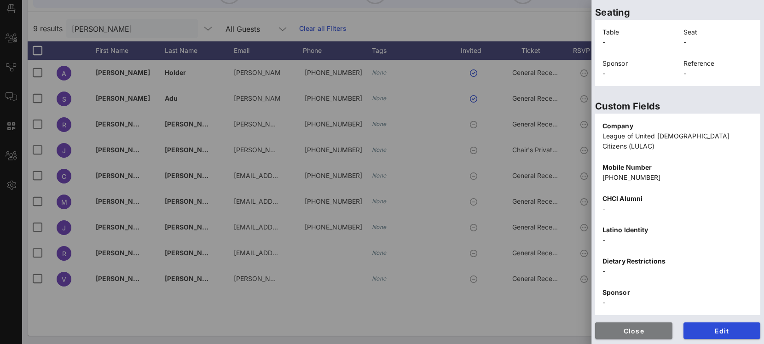
click at [658, 327] on span "Close" at bounding box center [634, 331] width 63 height 8
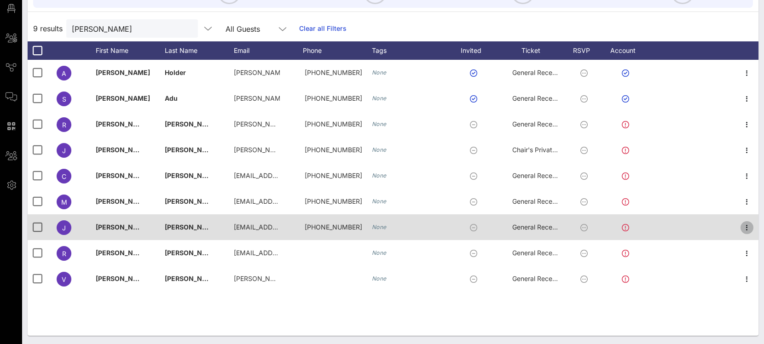
click at [750, 224] on icon "button" at bounding box center [747, 227] width 11 height 11
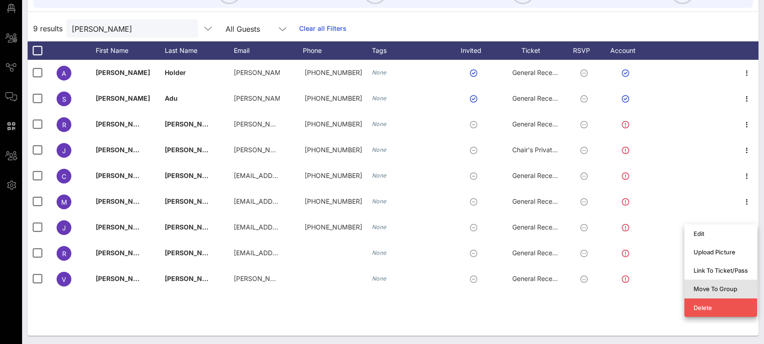
click at [718, 285] on div "Move To Group" at bounding box center [721, 288] width 54 height 7
type input "[PERSON_NAME]"
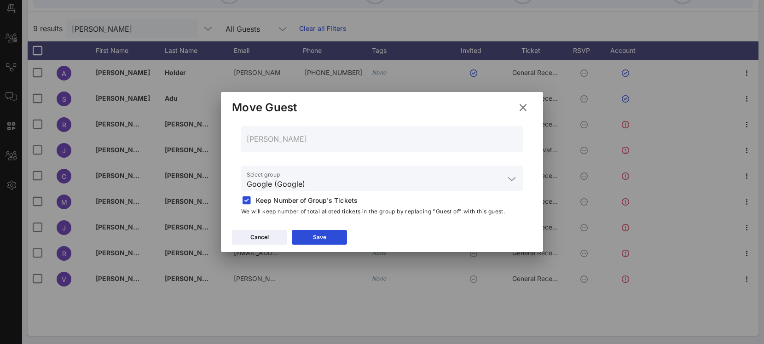
click at [398, 172] on div "Select group Google (Google)" at bounding box center [382, 179] width 271 height 26
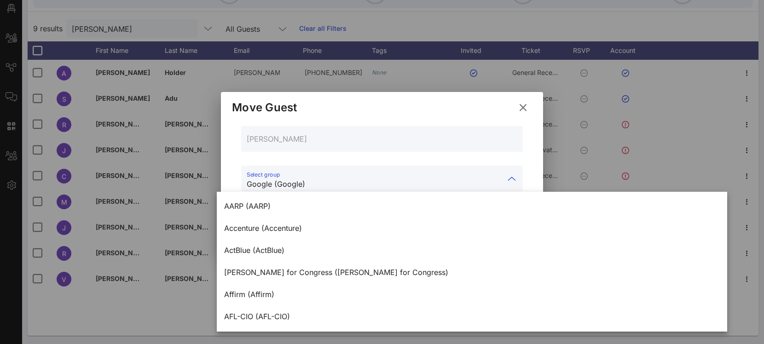
click at [398, 170] on div "Select group Google (Google)" at bounding box center [382, 179] width 271 height 26
click at [377, 130] on div "[PERSON_NAME]" at bounding box center [382, 139] width 271 height 26
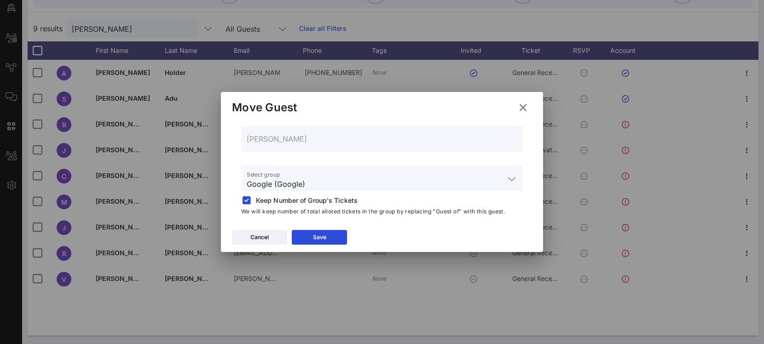
click at [525, 111] on icon at bounding box center [523, 107] width 12 height 11
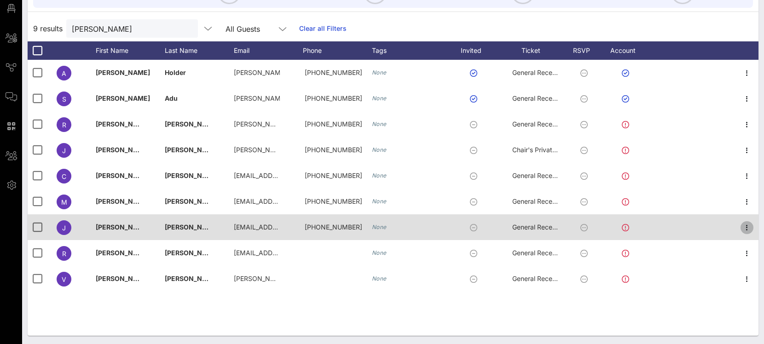
click at [744, 229] on icon "button" at bounding box center [747, 227] width 11 height 11
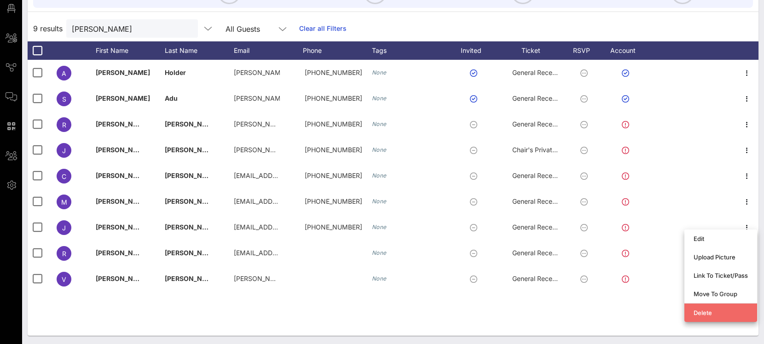
click at [709, 307] on div "Delete" at bounding box center [721, 313] width 54 height 15
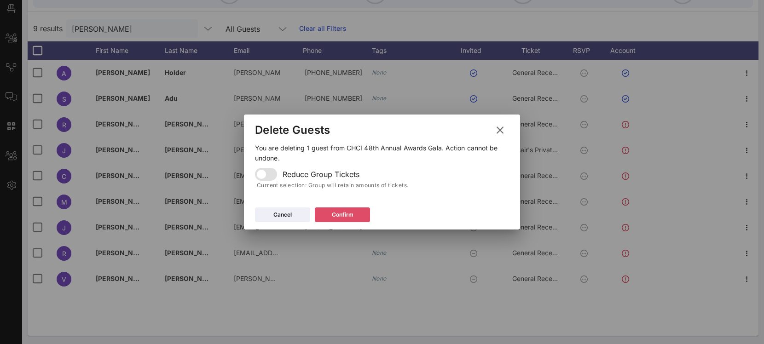
click at [357, 214] on button "Confirm" at bounding box center [342, 215] width 55 height 15
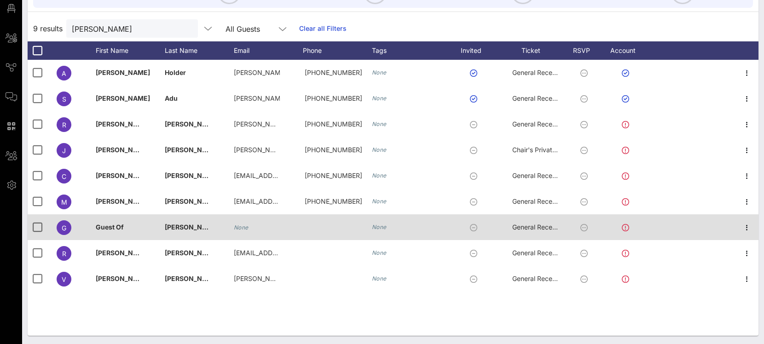
click at [736, 228] on div at bounding box center [747, 227] width 23 height 26
click at [745, 228] on icon "button" at bounding box center [747, 227] width 11 height 11
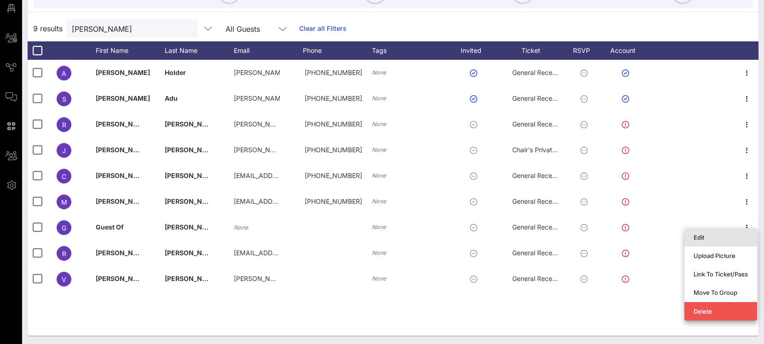
click at [718, 239] on div "Edit" at bounding box center [721, 237] width 54 height 7
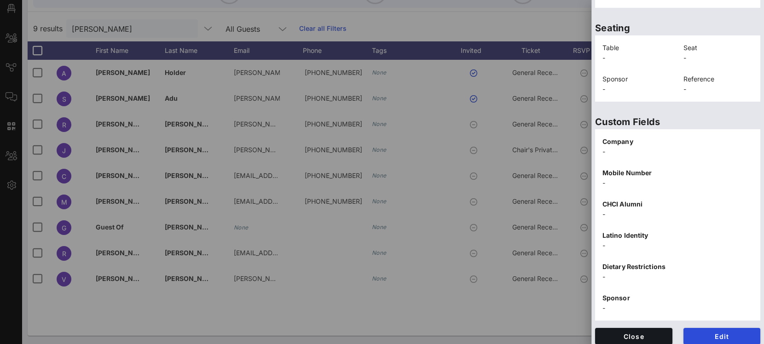
scroll to position [194, 0]
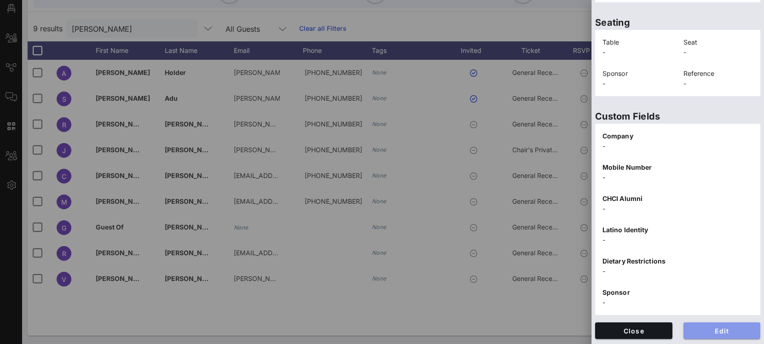
click at [704, 334] on span "Edit" at bounding box center [722, 331] width 63 height 8
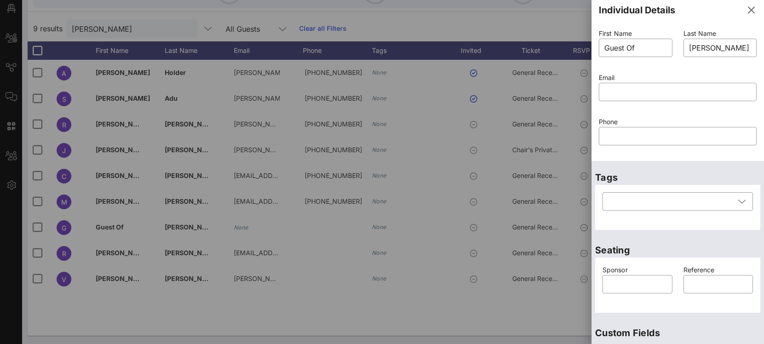
scroll to position [0, 0]
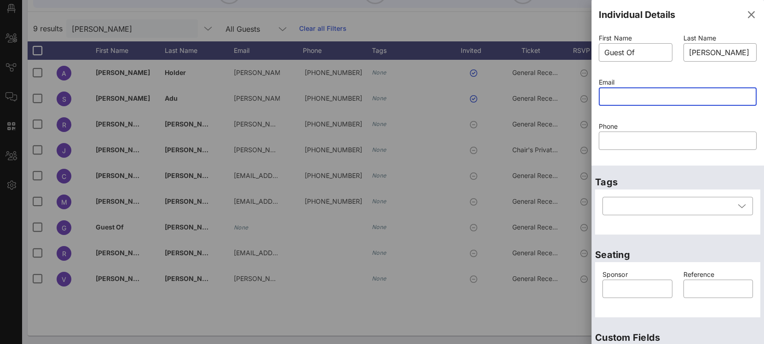
click at [626, 99] on input "text" at bounding box center [677, 96] width 147 height 15
paste input "mailto:[PERSON_NAME][EMAIL_ADDRESS][DOMAIN_NAME]"
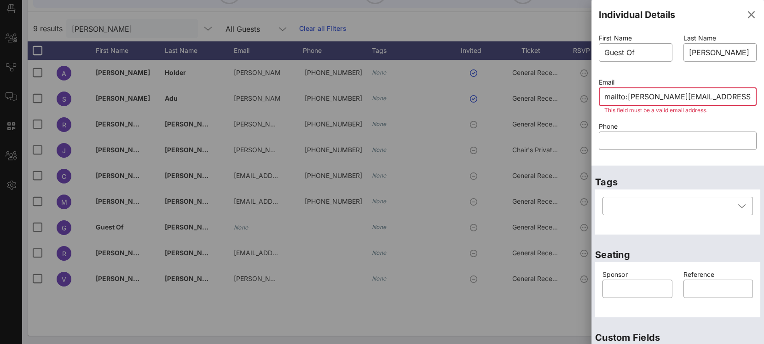
drag, startPoint x: 627, startPoint y: 97, endPoint x: 519, endPoint y: 88, distance: 108.5
click at [519, 88] on div "Event Builder Guests Floor Plan All Groups Journeys Comms QR Scanner Team Setti…" at bounding box center [382, 117] width 764 height 457
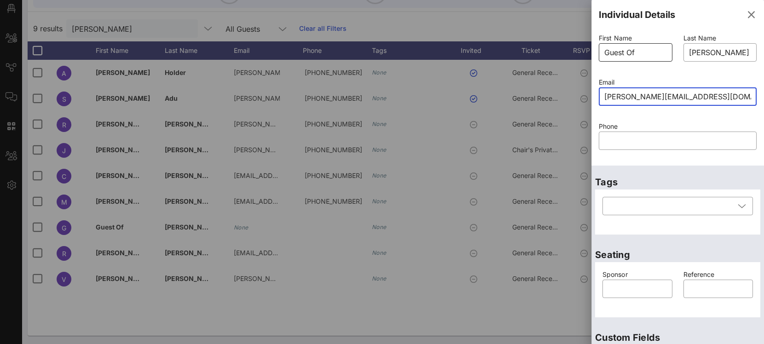
type input "[PERSON_NAME][EMAIL_ADDRESS][DOMAIN_NAME]"
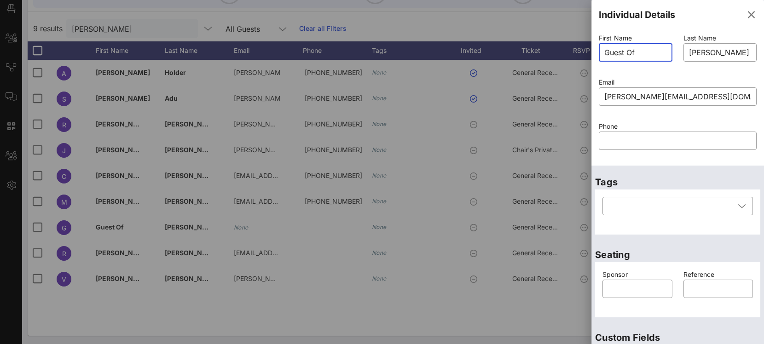
drag, startPoint x: 640, startPoint y: 52, endPoint x: 505, endPoint y: 23, distance: 137.9
click at [530, 36] on div "Event Builder Guests Floor Plan All Groups Journeys Comms QR Scanner Team Setti…" at bounding box center [382, 117] width 764 height 457
type input "<"
type input "[PERSON_NAME]"
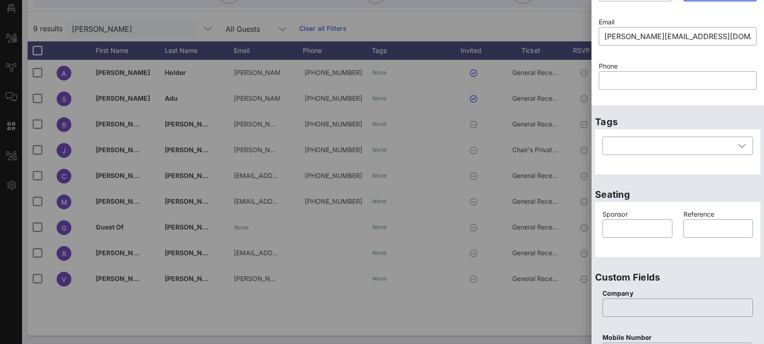
scroll to position [80, 0]
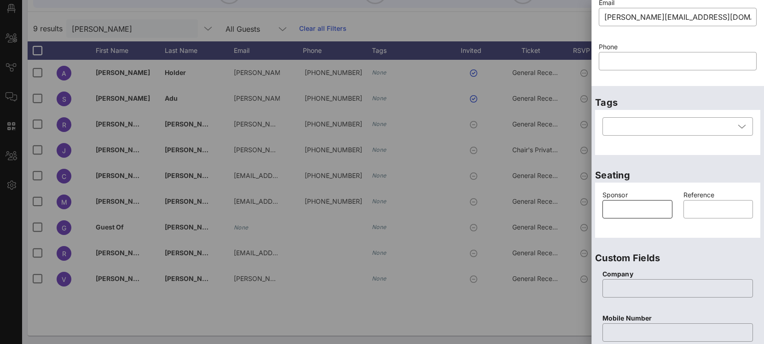
type input "[PERSON_NAME]"
click at [637, 214] on input "text" at bounding box center [637, 209] width 59 height 15
type input "[PERSON_NAME] Fargo"
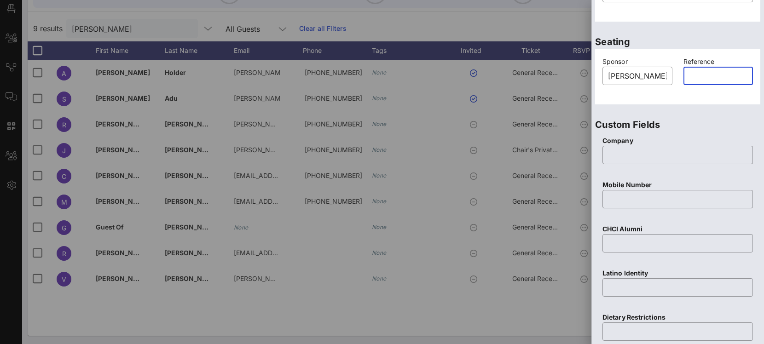
scroll to position [228, 0]
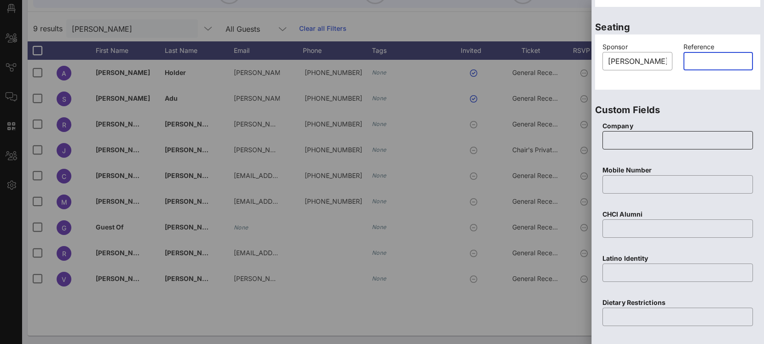
click at [631, 144] on input "text" at bounding box center [677, 140] width 139 height 15
paste input "Latino Memphis and Executive Committee Member of UnidosUS Board of Directors."
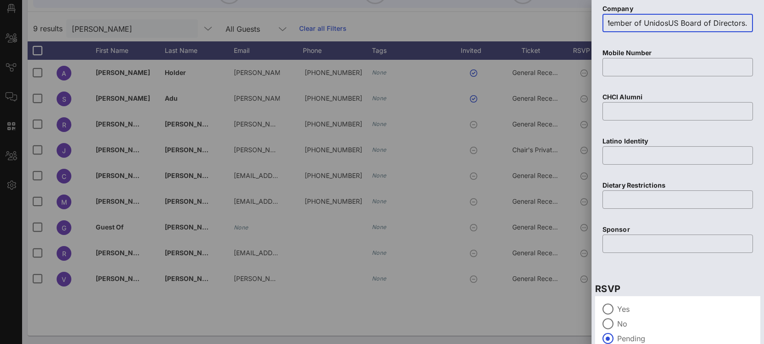
scroll to position [392, 0]
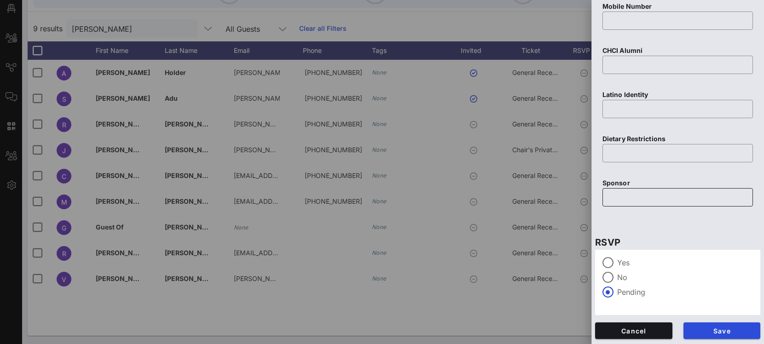
type input "Latino Memphis and Executive Committee Member of UnidosUS Board of Directors."
click at [629, 193] on input "text" at bounding box center [677, 197] width 139 height 15
type input "[PERSON_NAME] Fargo"
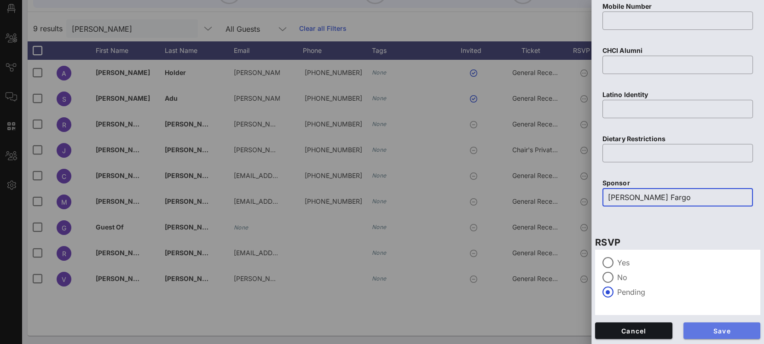
click at [706, 333] on span "Save" at bounding box center [722, 331] width 63 height 8
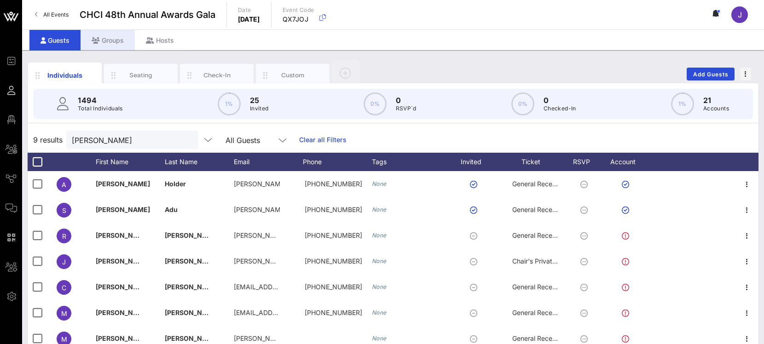
click at [116, 42] on div "Groups" at bounding box center [108, 40] width 54 height 21
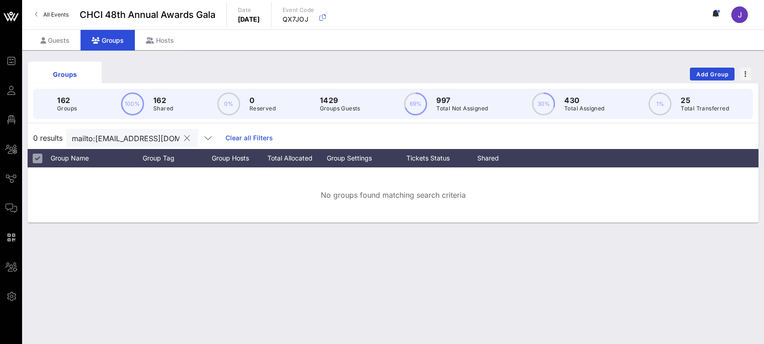
click at [184, 137] on button "clear icon" at bounding box center [187, 138] width 6 height 9
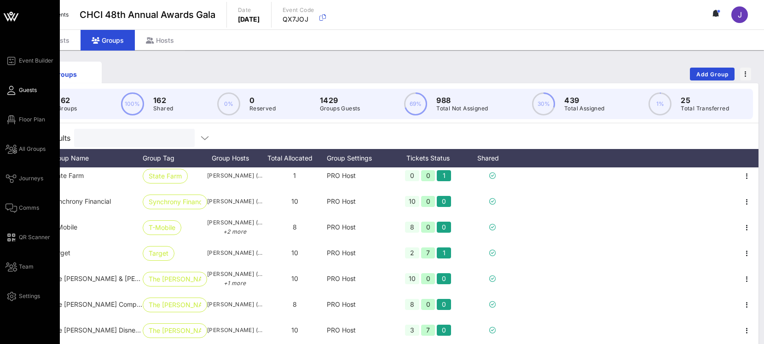
click at [15, 94] on link "Guests" at bounding box center [21, 90] width 31 height 11
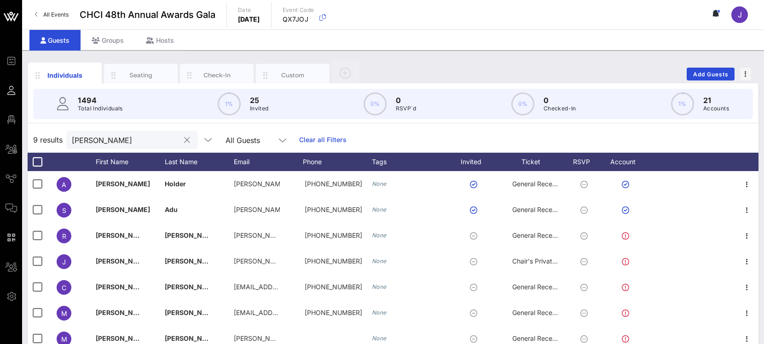
click at [129, 142] on input "[PERSON_NAME]" at bounding box center [126, 140] width 108 height 12
click at [74, 131] on div "[PERSON_NAME]" at bounding box center [126, 140] width 108 height 18
click at [76, 135] on input "[PERSON_NAME]" at bounding box center [126, 140] width 108 height 12
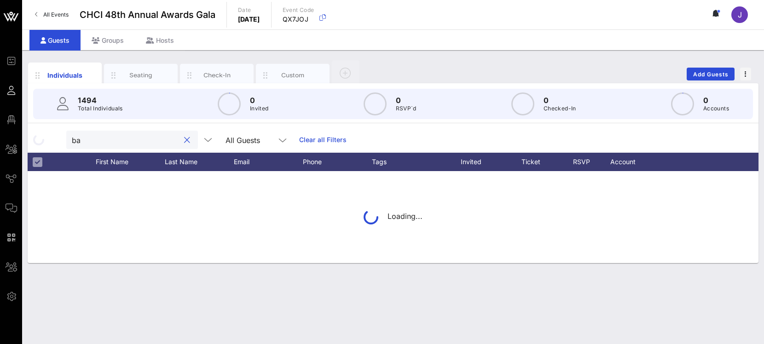
type input "b"
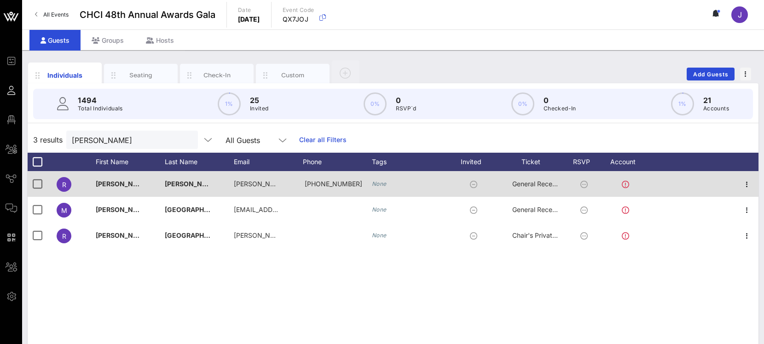
click at [530, 185] on span "General Reception" at bounding box center [539, 184] width 55 height 8
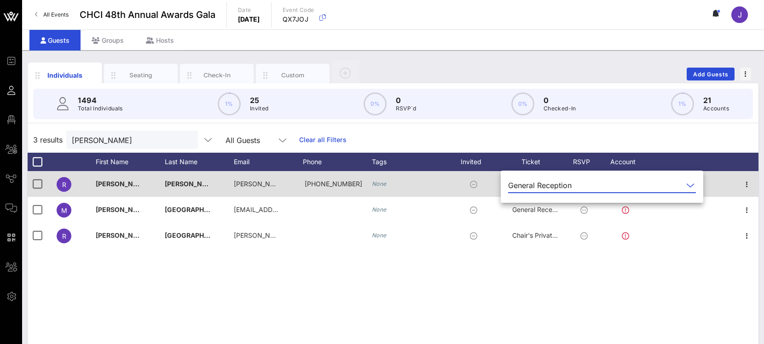
click at [530, 185] on div "General Reception" at bounding box center [540, 185] width 64 height 8
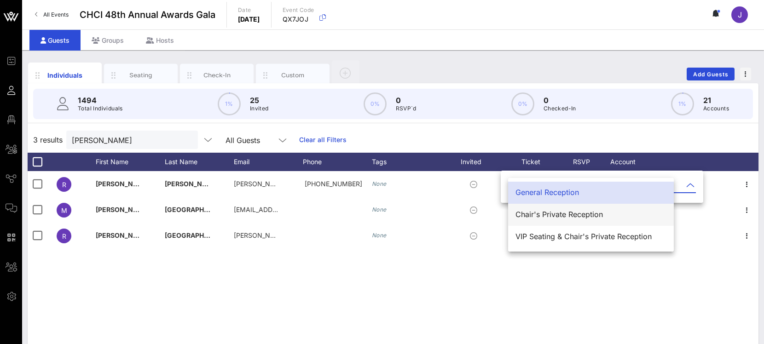
click at [536, 220] on div "Chair's Private Reception" at bounding box center [591, 215] width 151 height 20
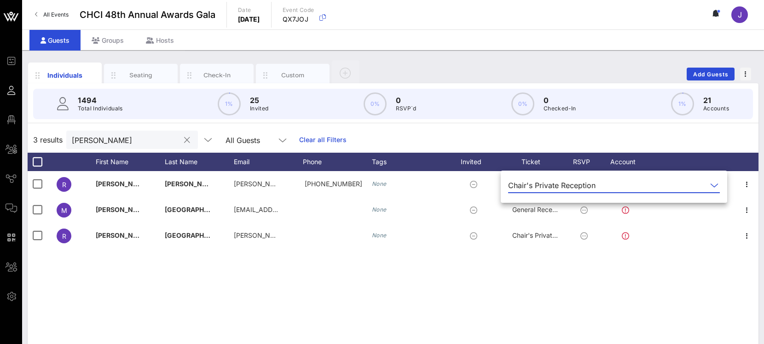
click at [91, 144] on input "[PERSON_NAME]" at bounding box center [126, 140] width 108 height 12
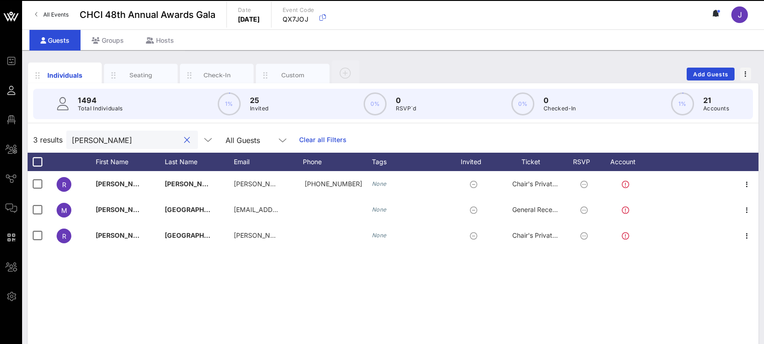
click at [91, 144] on input "[PERSON_NAME]" at bounding box center [126, 140] width 108 height 12
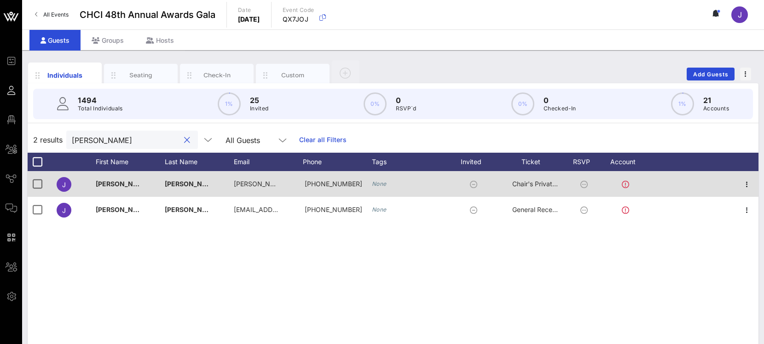
type input "[PERSON_NAME]"
click at [536, 188] on div "Chair's Private Reception" at bounding box center [535, 184] width 46 height 26
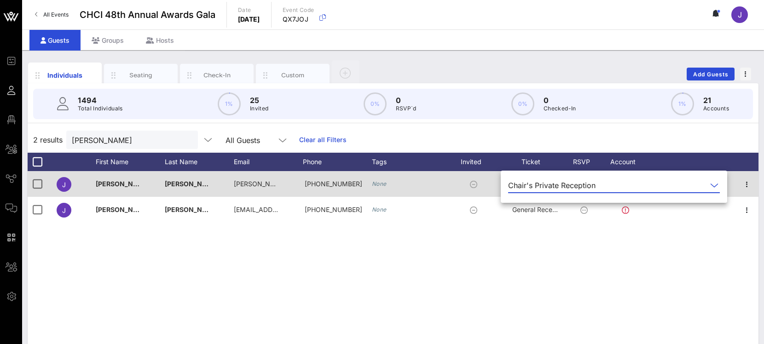
click at [536, 188] on div "Chair's Private Reception" at bounding box center [551, 185] width 87 height 8
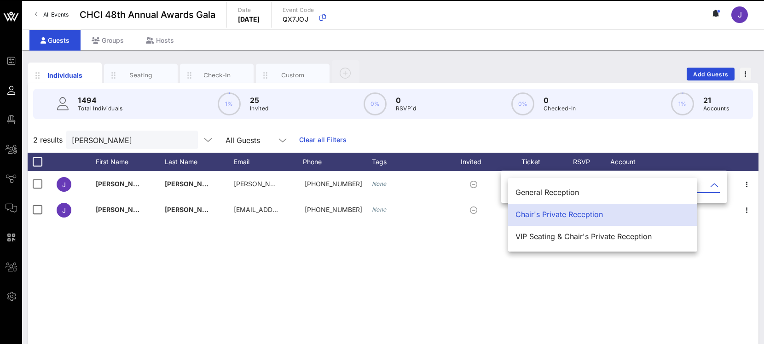
click at [538, 217] on div "Chair's Private Reception" at bounding box center [603, 214] width 174 height 9
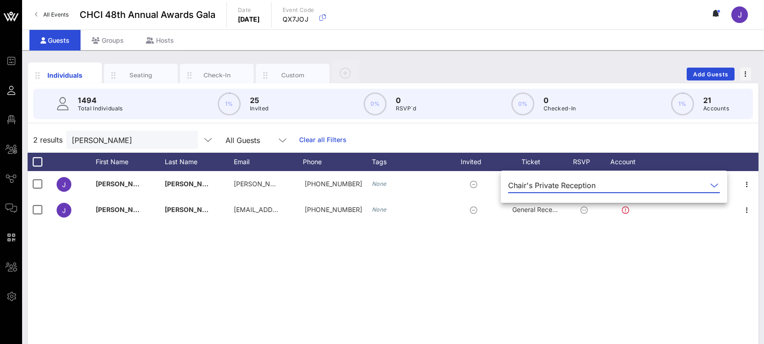
click at [635, 60] on div "Individuals Seating Check-In Custom Add Guests" at bounding box center [393, 73] width 731 height 29
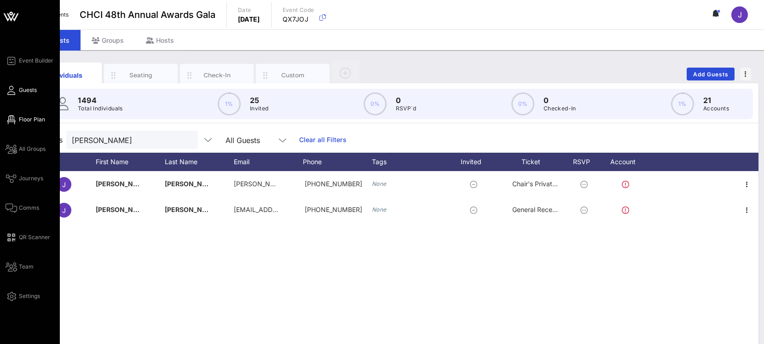
click at [20, 118] on span "Floor Plan" at bounding box center [32, 120] width 26 height 8
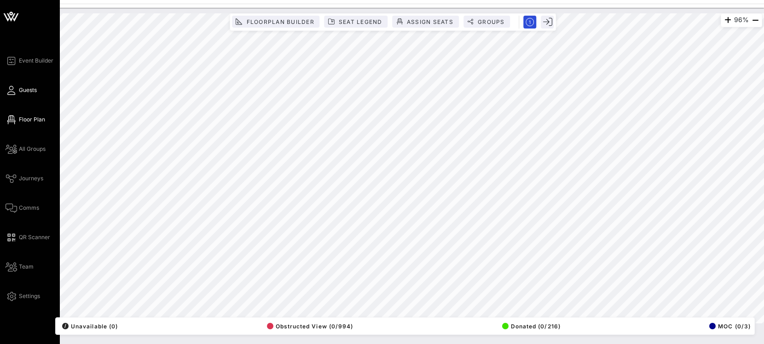
click at [15, 91] on icon at bounding box center [12, 90] width 12 height 1
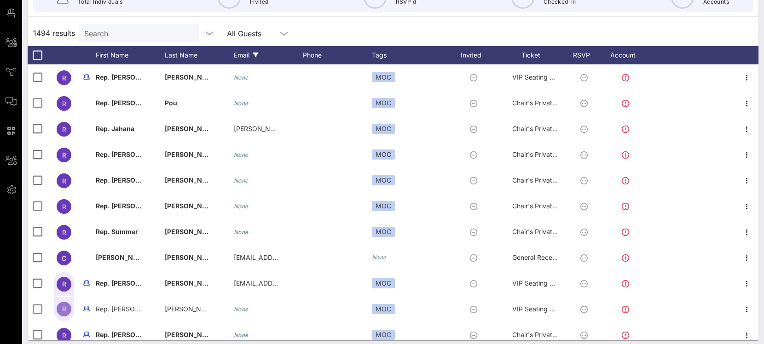
scroll to position [111, 0]
